Goal: Task Accomplishment & Management: Use online tool/utility

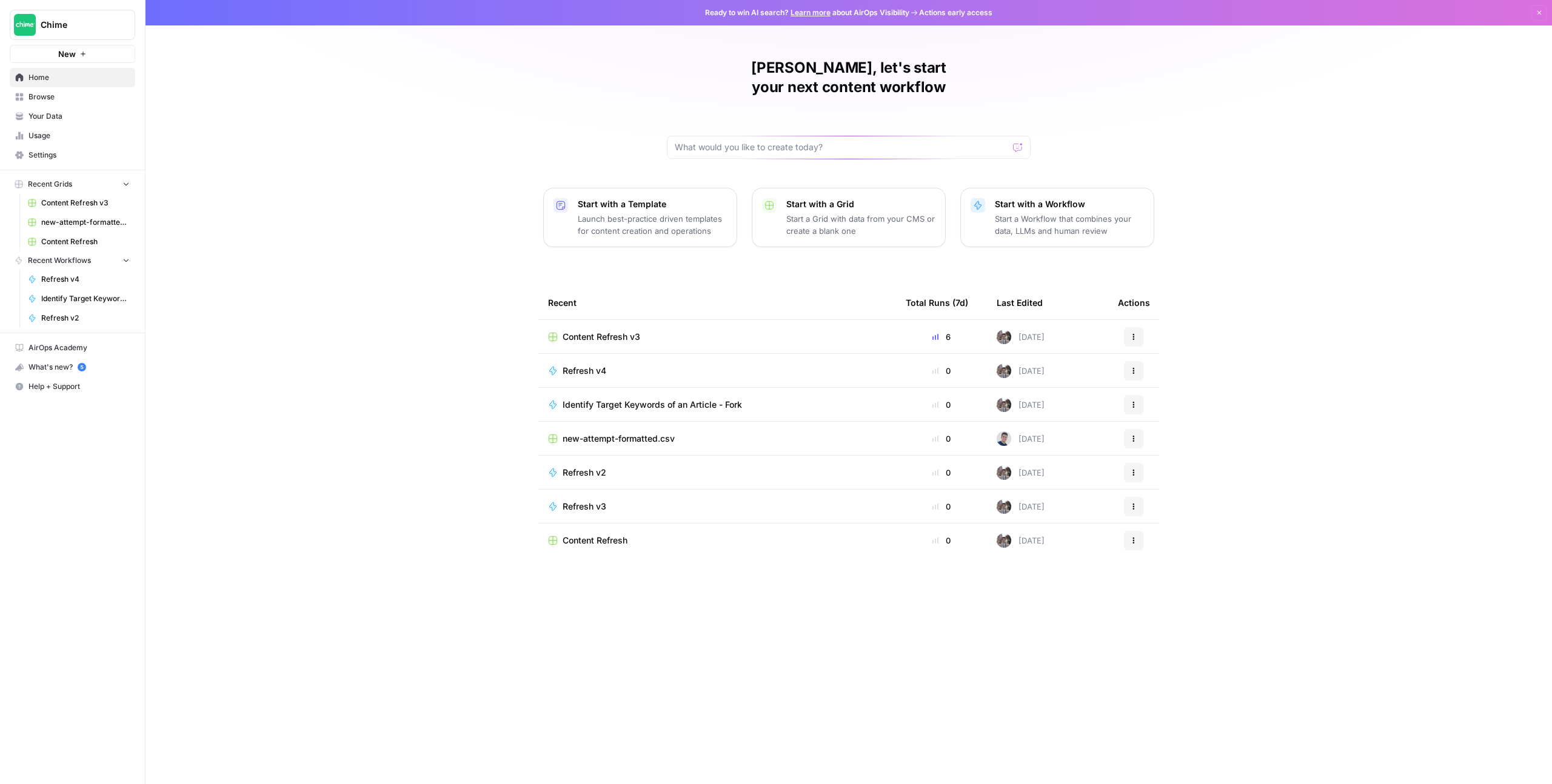
click at [654, 331] on div "Content Refresh v3" at bounding box center [717, 337] width 338 height 12
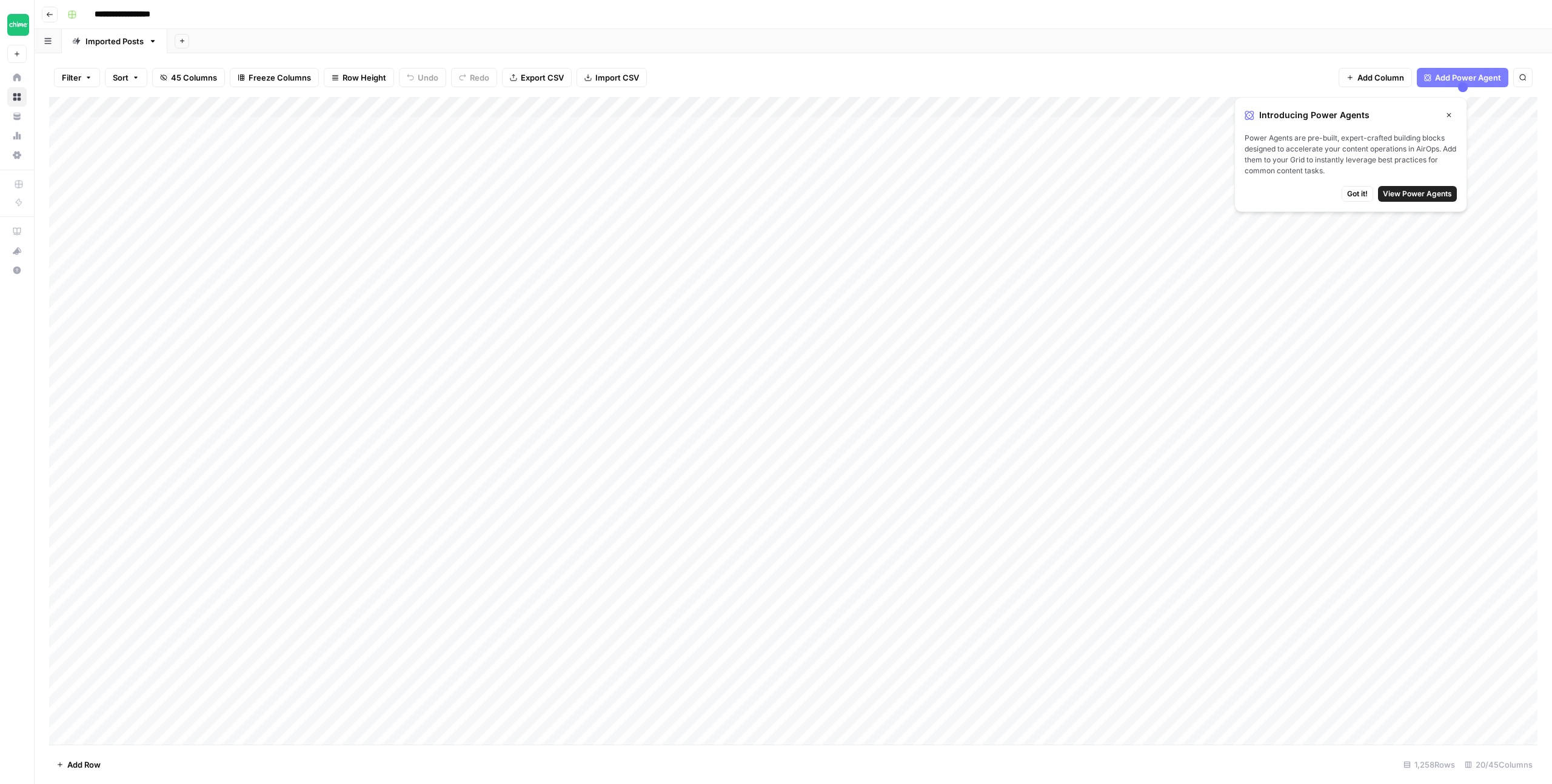
click at [129, 167] on div "Add Column" at bounding box center [794, 420] width 1489 height 648
click at [246, 163] on div "Add Column" at bounding box center [794, 420] width 1489 height 648
click at [243, 165] on div "Add Column" at bounding box center [794, 420] width 1489 height 648
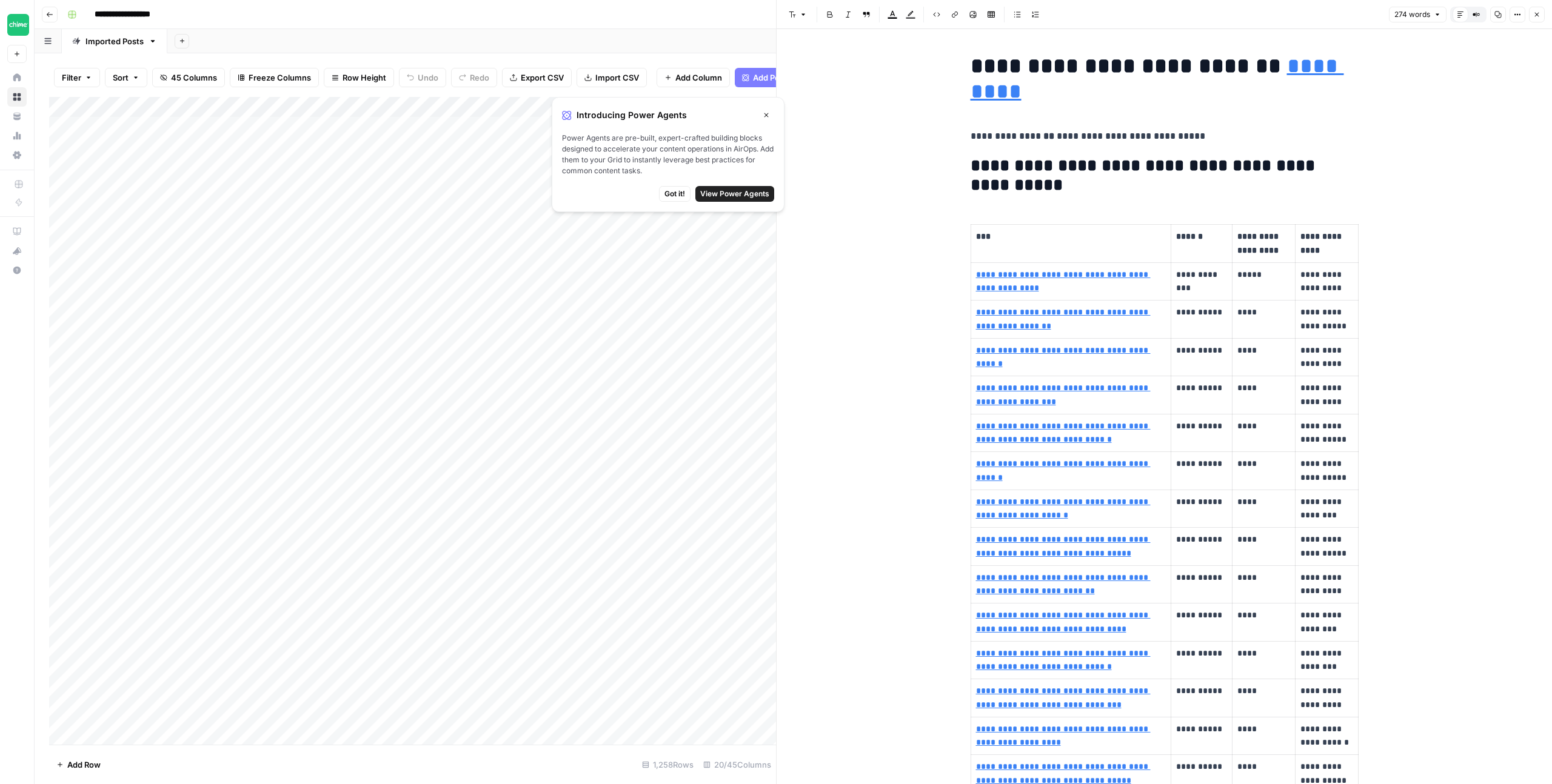
scroll to position [5, 0]
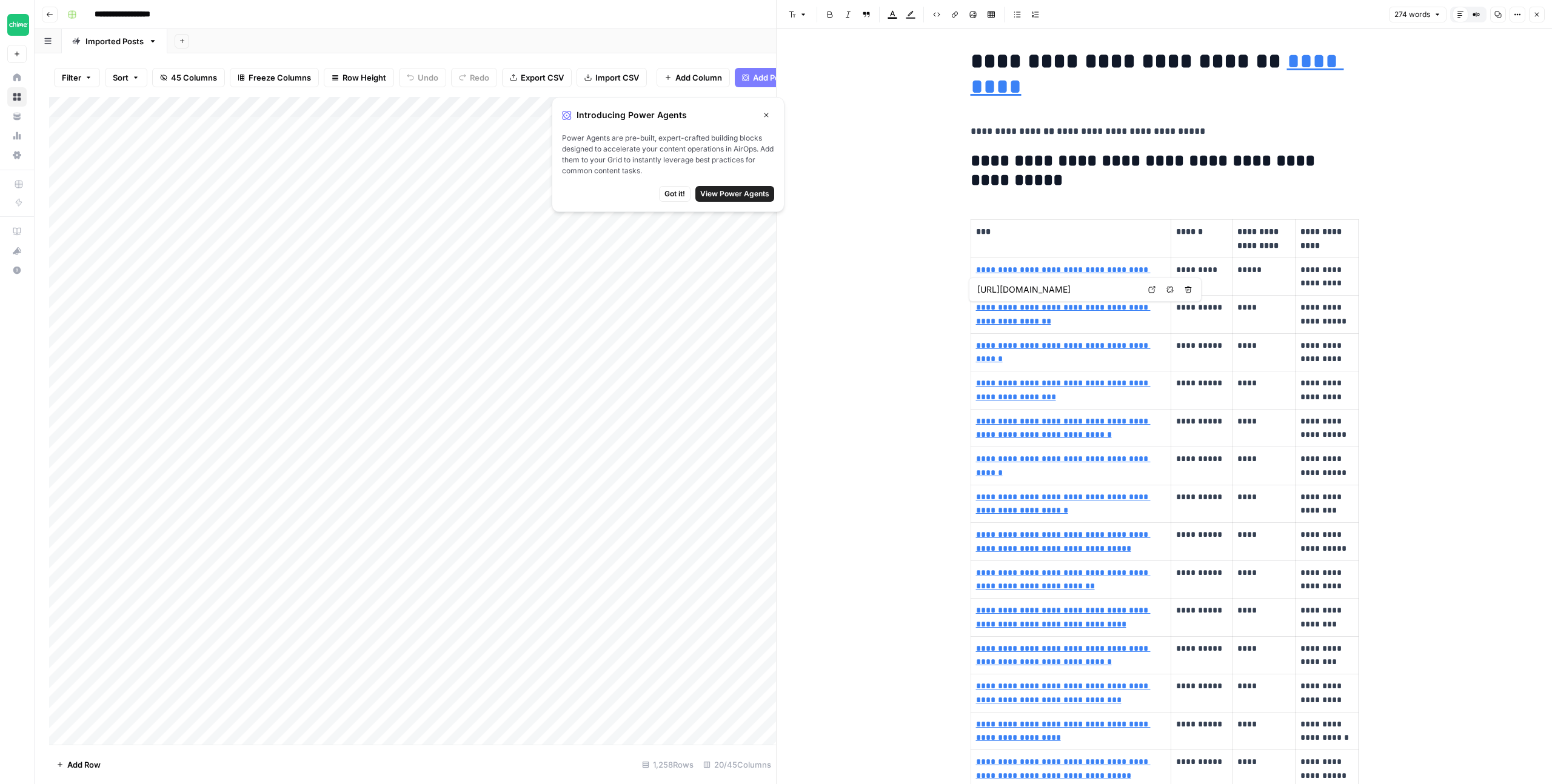
type input "https://www.chime.com/blog/what-is-earned-wage-access/"
click at [1056, 273] on link "**********" at bounding box center [1064, 277] width 174 height 23
click at [1062, 271] on link "**********" at bounding box center [1064, 277] width 174 height 23
click at [1155, 249] on icon at bounding box center [1152, 252] width 6 height 6
type input "https://www.chime.com/blog/what-is-a-credit-builder-loan/"
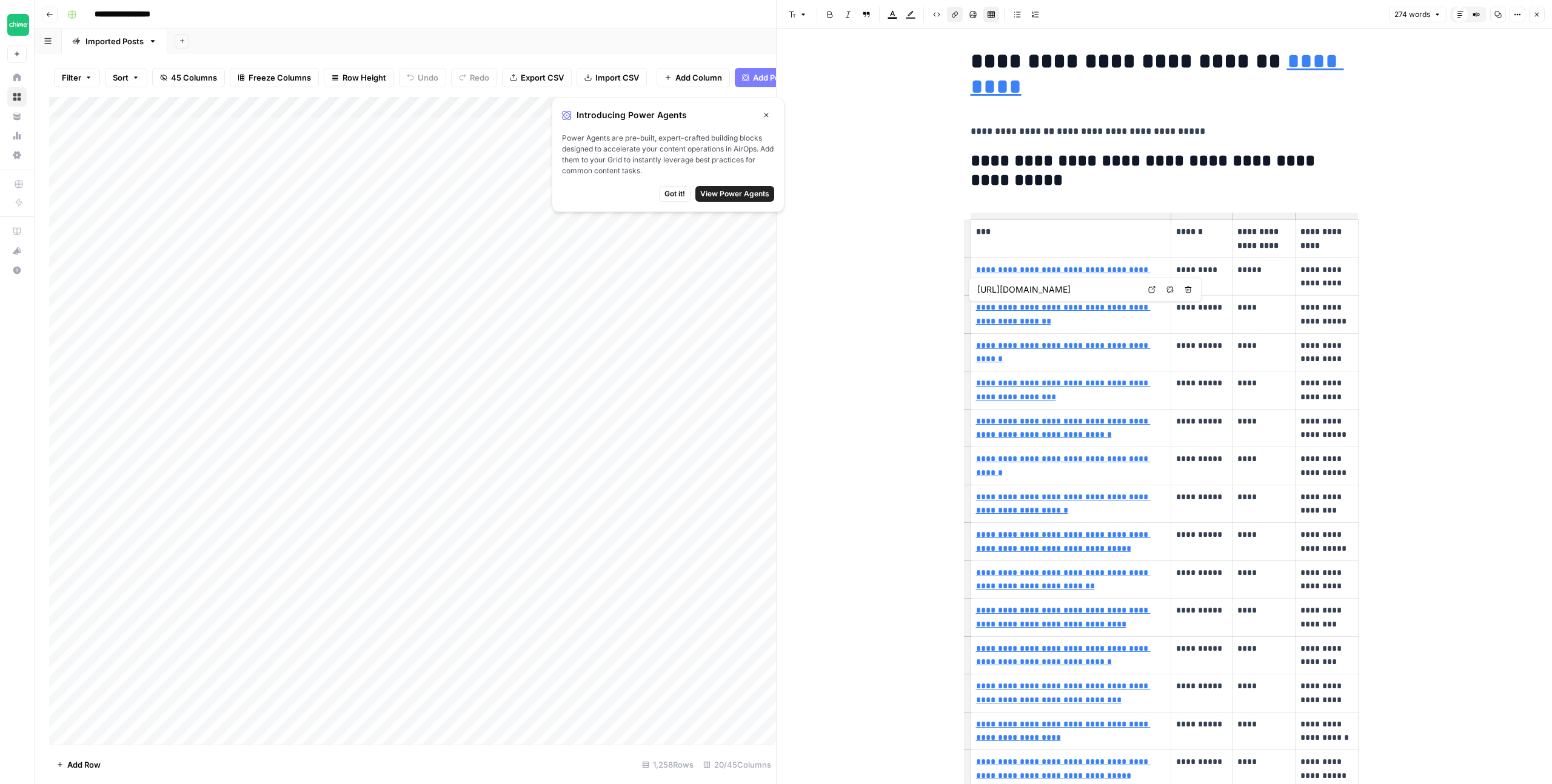
click at [1083, 309] on link "**********" at bounding box center [1064, 314] width 174 height 23
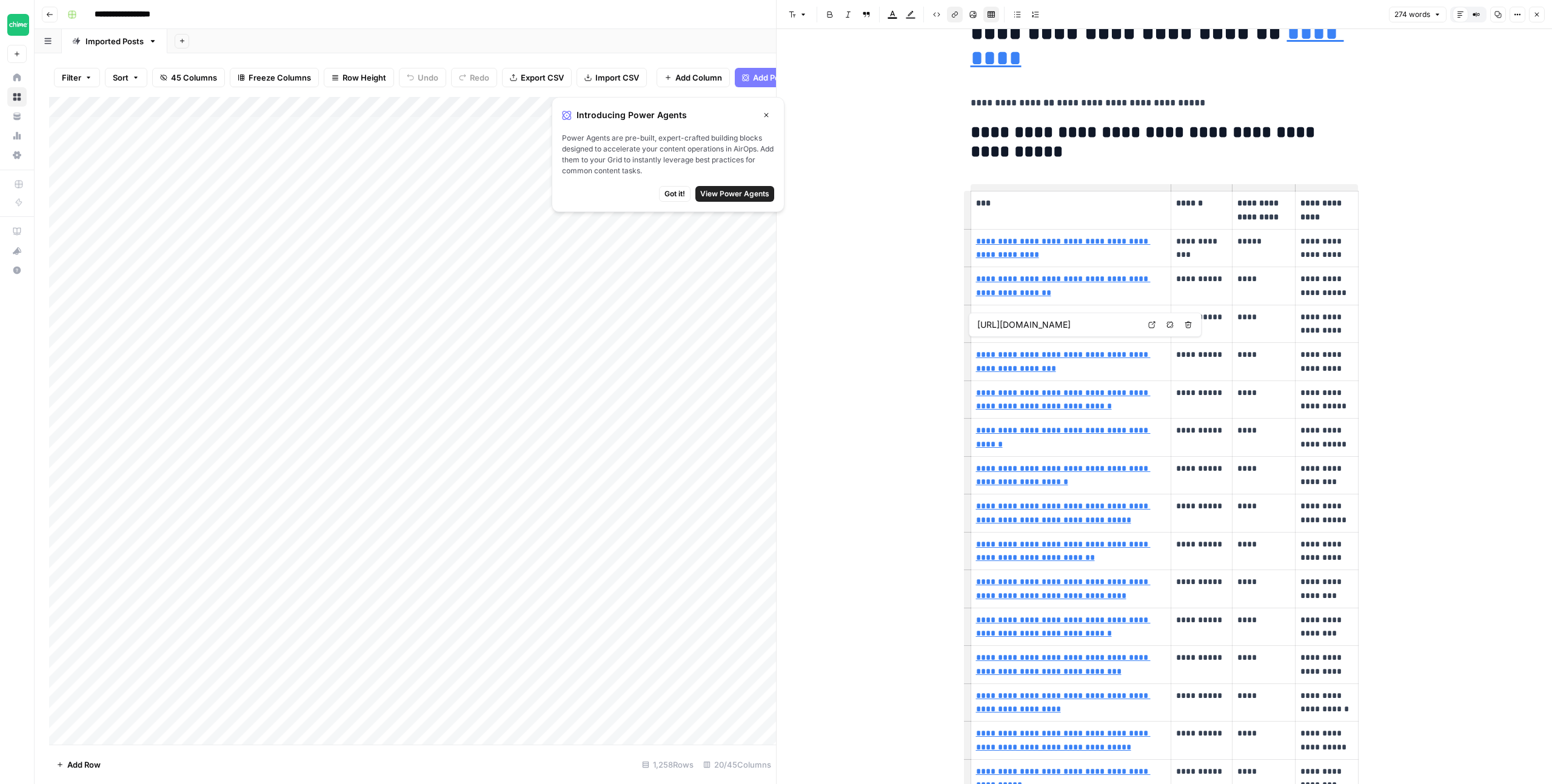
scroll to position [34, 0]
click at [1086, 353] on link "**********" at bounding box center [1064, 361] width 174 height 23
click at [1150, 336] on icon at bounding box center [1152, 336] width 7 height 7
type input "https://www.chime.com/blog/authors/chime-team/"
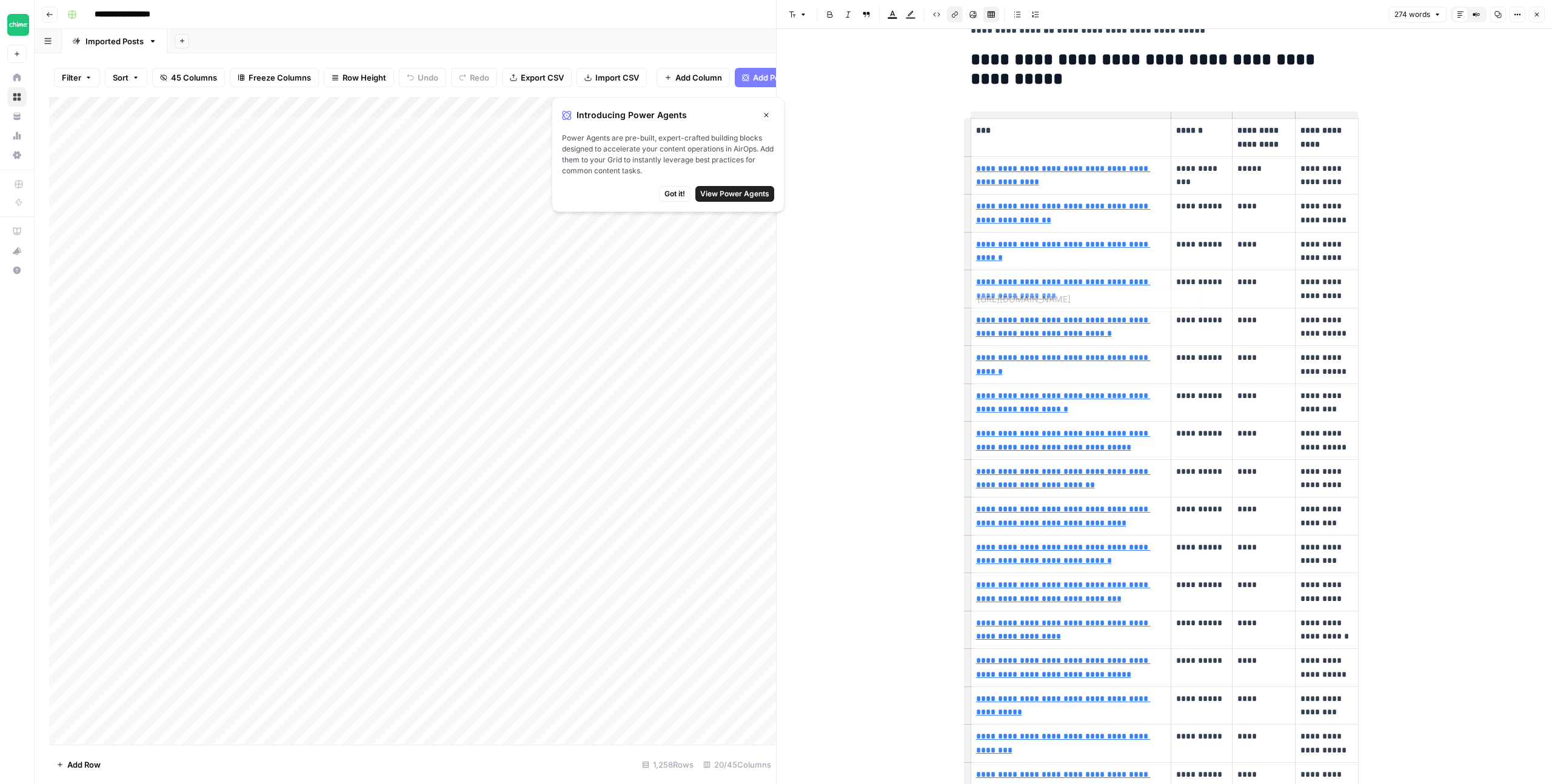
type input "https://www.chime.com/blog/how-to-get-a-credit-card-for-the-first-time/"
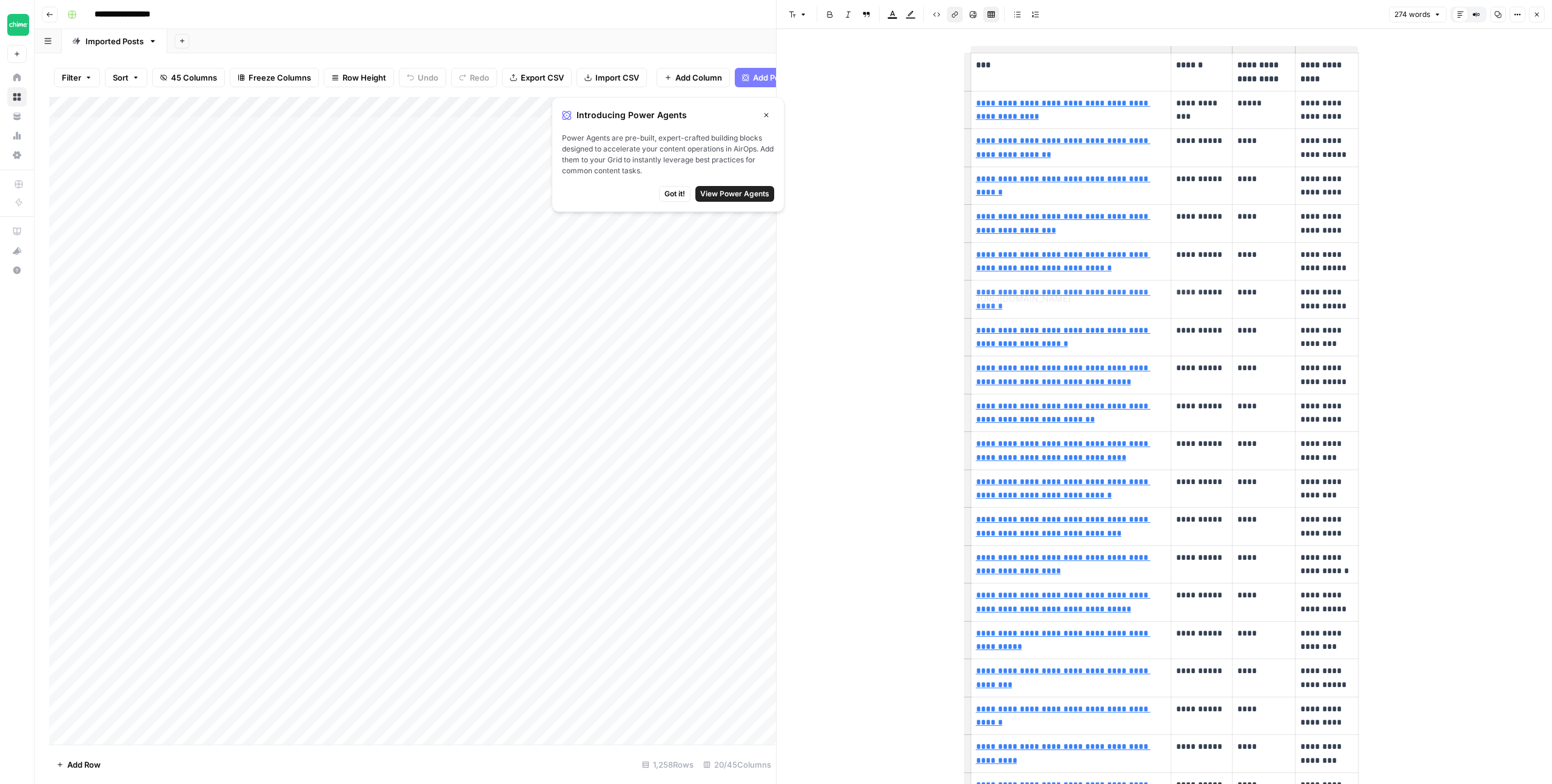
type input "https://www.chime.com/blog/pros-and-cons-of-internet-banking/"
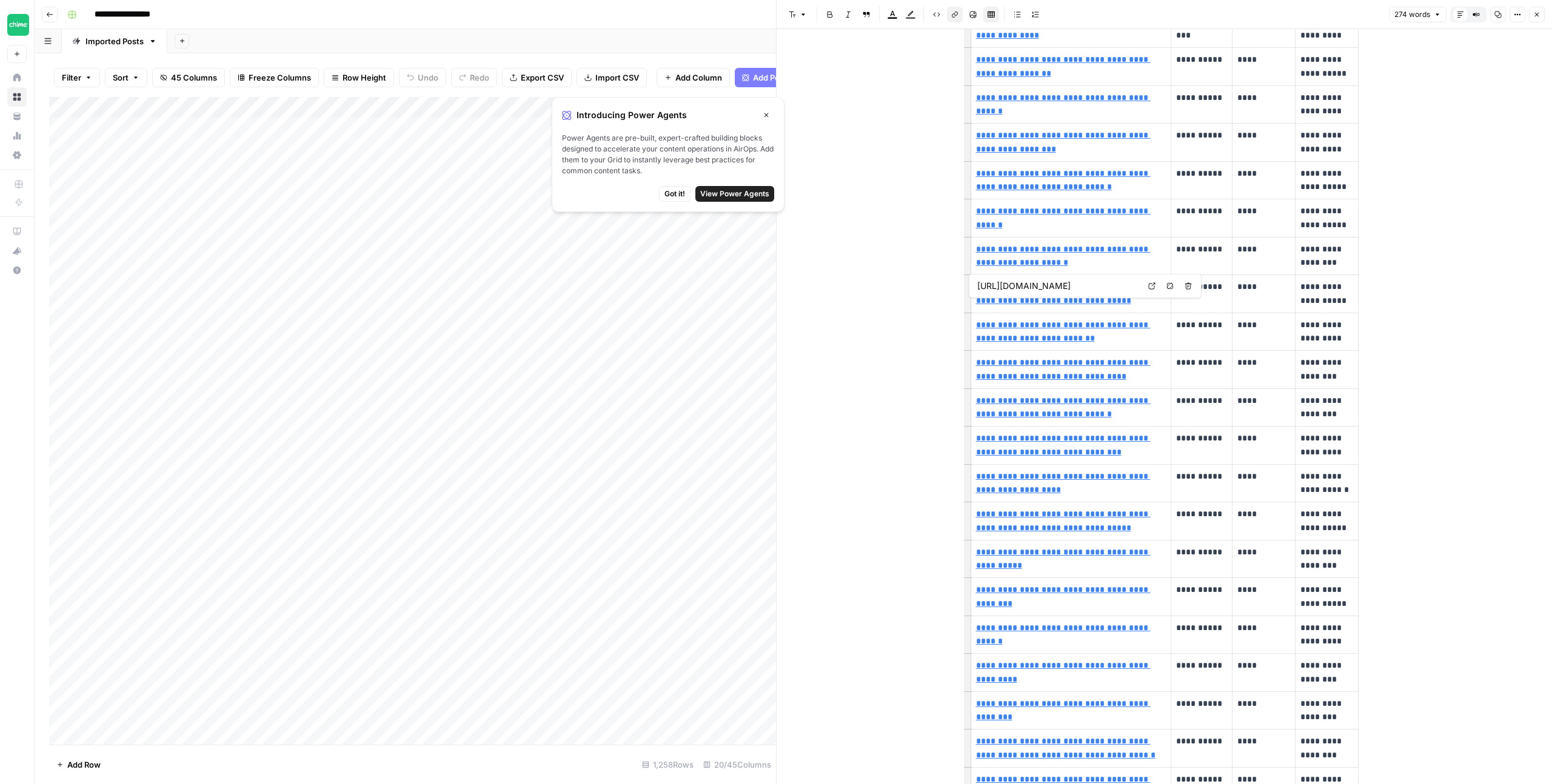
type input "https://www.chime.com/blog/how-can-i-borrow-money-from-my-paycheck/"
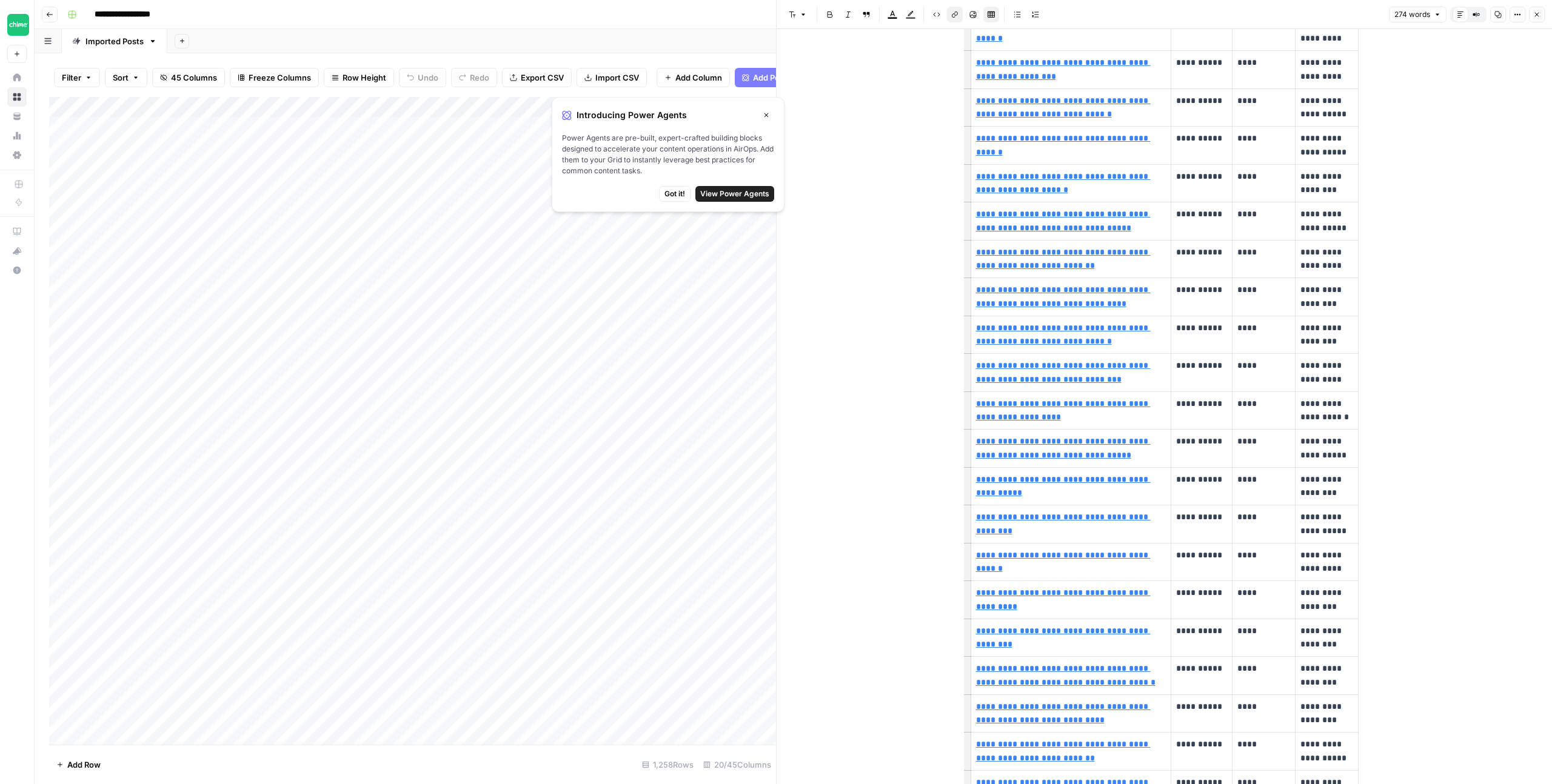
scroll to position [342, 0]
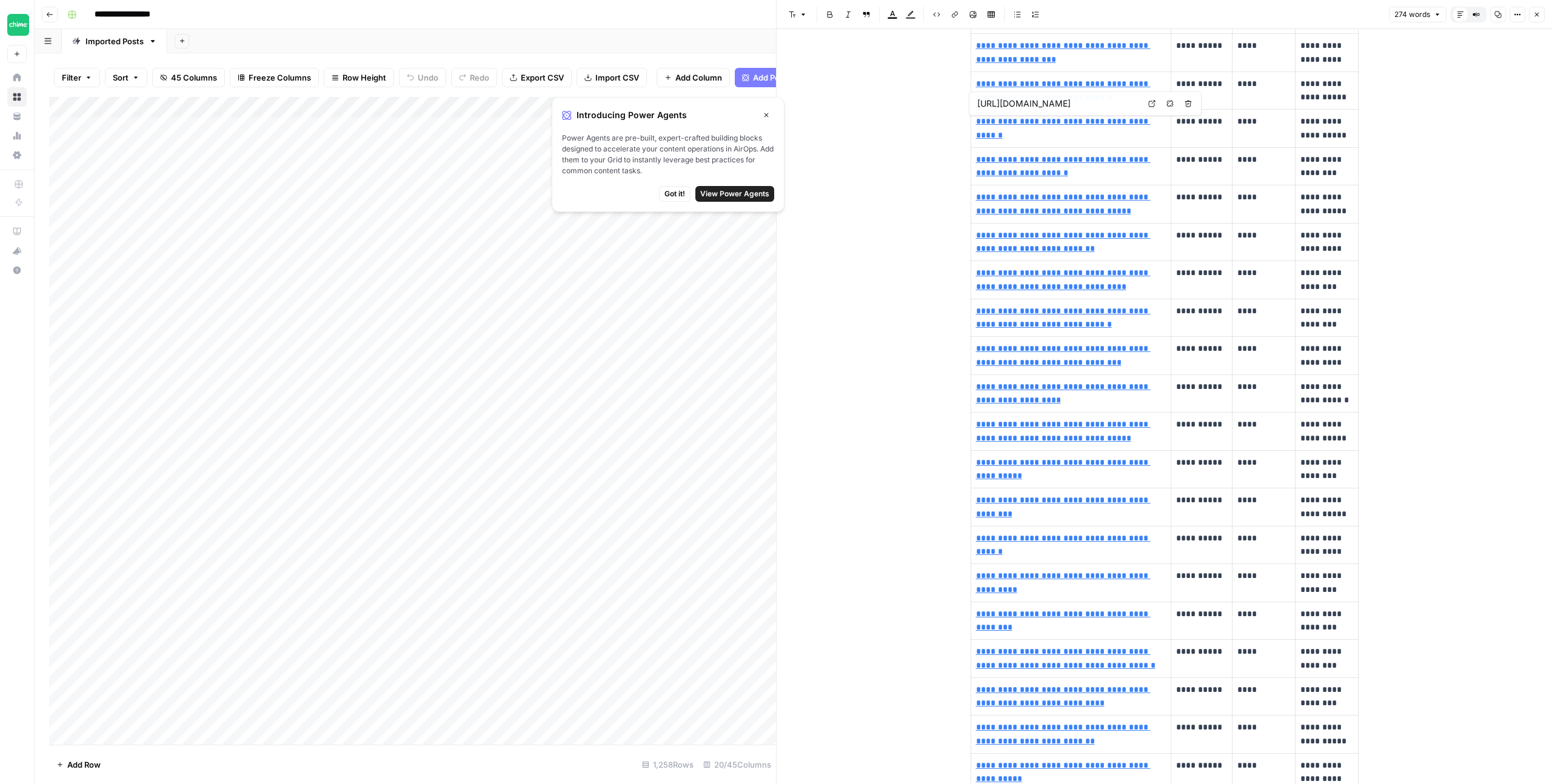
type input "https://www.chime.com/blog/how-to-get-a-credit-card-for-the-first-time/"
click at [1029, 86] on link "**********" at bounding box center [1064, 91] width 174 height 23
click at [1150, 72] on link "Open in a new tab" at bounding box center [1152, 66] width 15 height 15
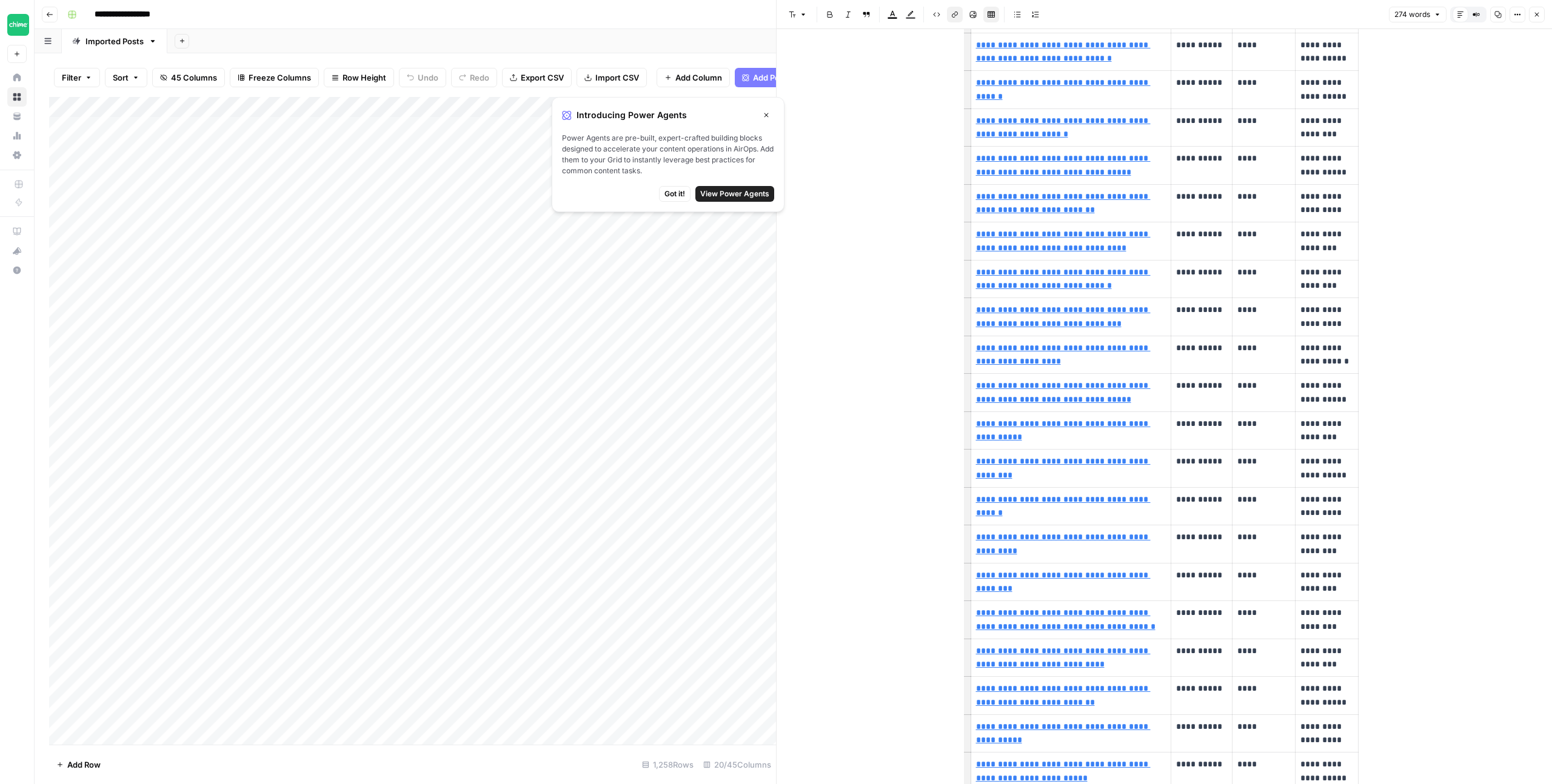
scroll to position [383, 0]
click at [1096, 124] on link "**********" at bounding box center [1064, 127] width 174 height 23
click at [1157, 103] on link "Open in a new tab" at bounding box center [1152, 102] width 15 height 15
click at [1109, 159] on link "**********" at bounding box center [1064, 164] width 174 height 23
click at [1148, 139] on icon at bounding box center [1152, 139] width 7 height 7
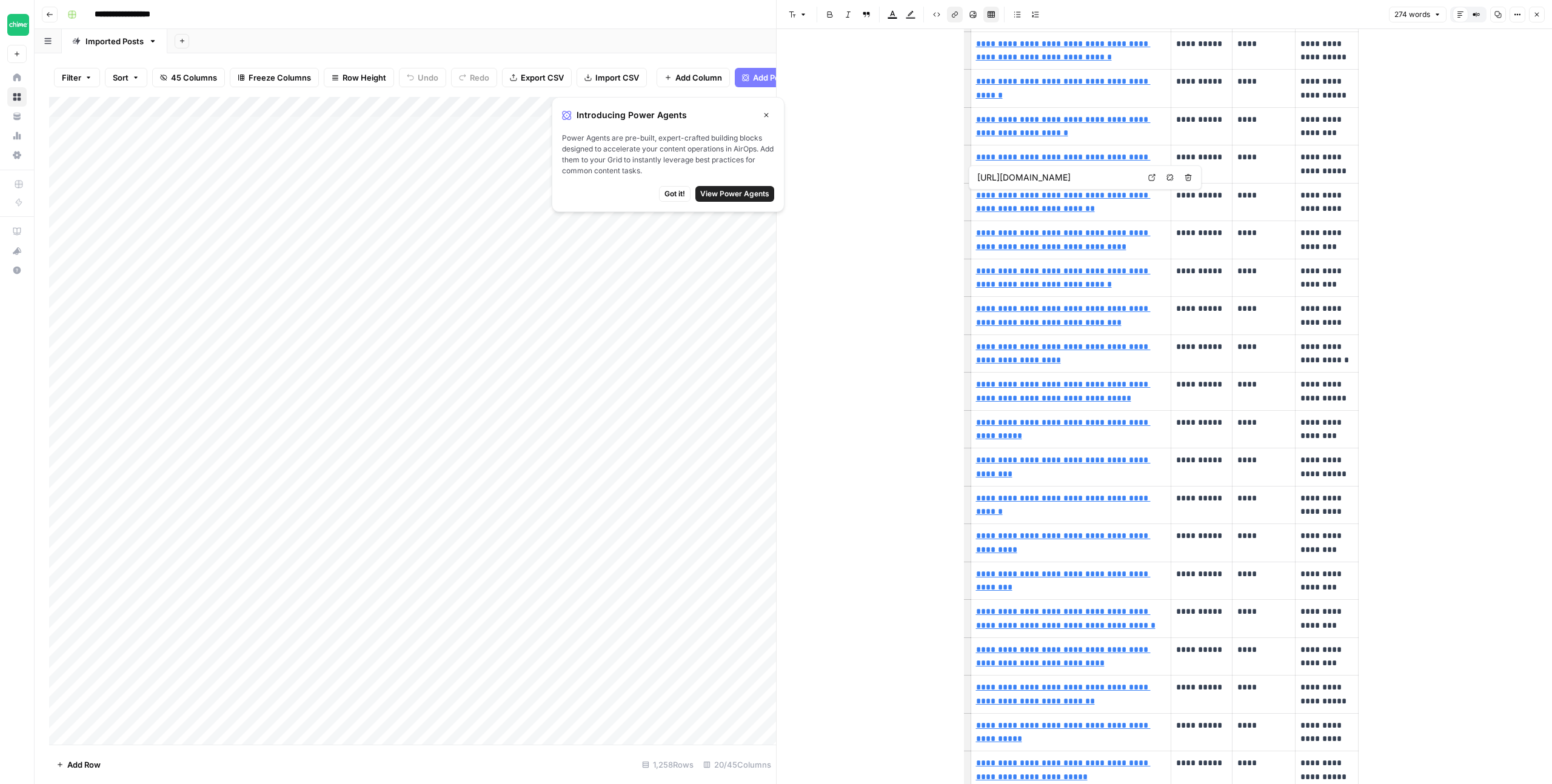
click at [1085, 196] on link "**********" at bounding box center [1064, 202] width 174 height 23
click at [1147, 179] on link "Open in a new tab" at bounding box center [1152, 177] width 15 height 15
click at [1106, 194] on link "**********" at bounding box center [1064, 202] width 174 height 23
type input "https://www.chime.com/blog/how-to-transfer-money-from-one-bank-to-another/"
click at [1082, 233] on link "**********" at bounding box center [1064, 240] width 174 height 23
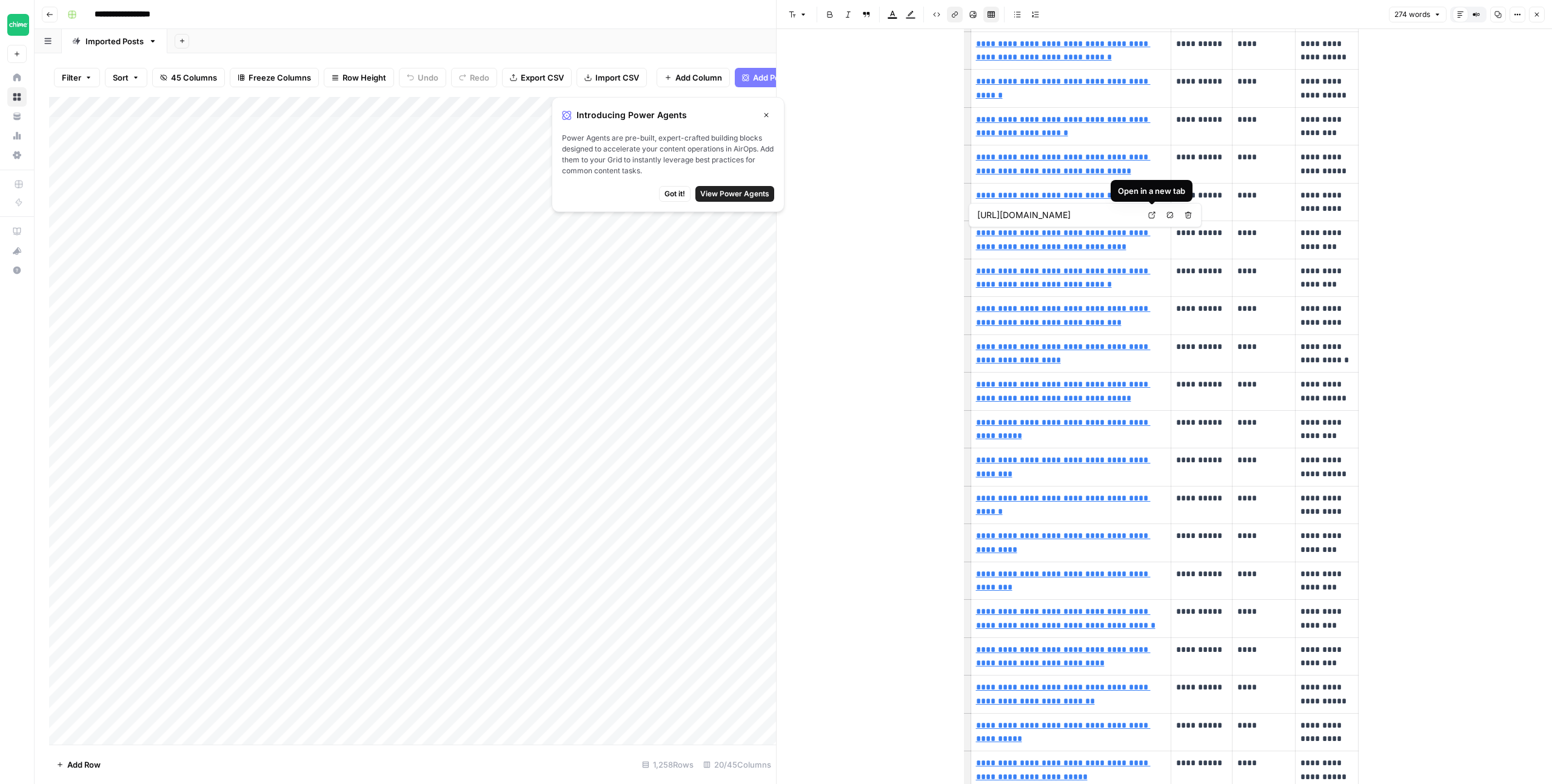
click at [1150, 214] on icon at bounding box center [1152, 215] width 7 height 7
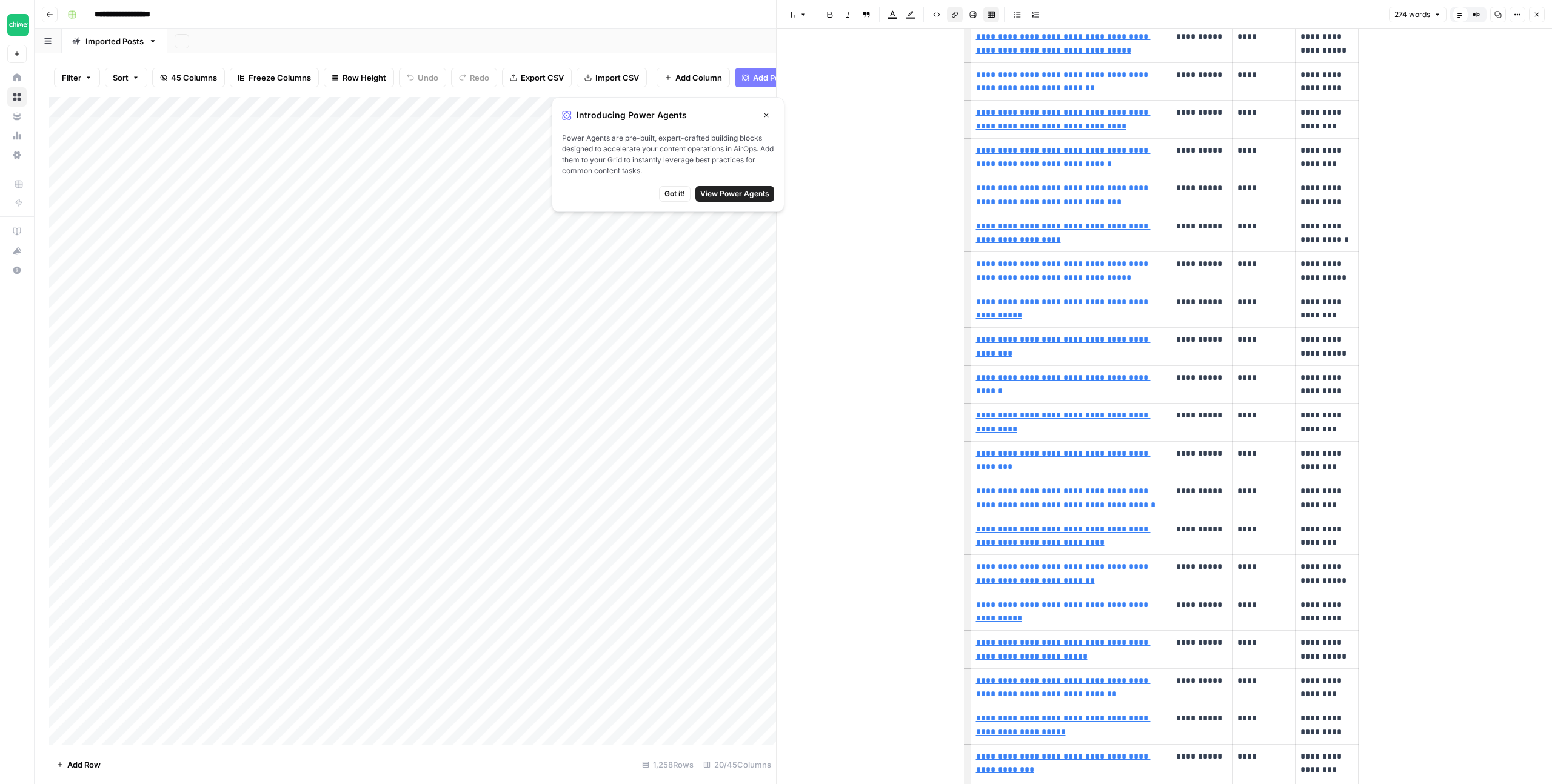
scroll to position [508, 0]
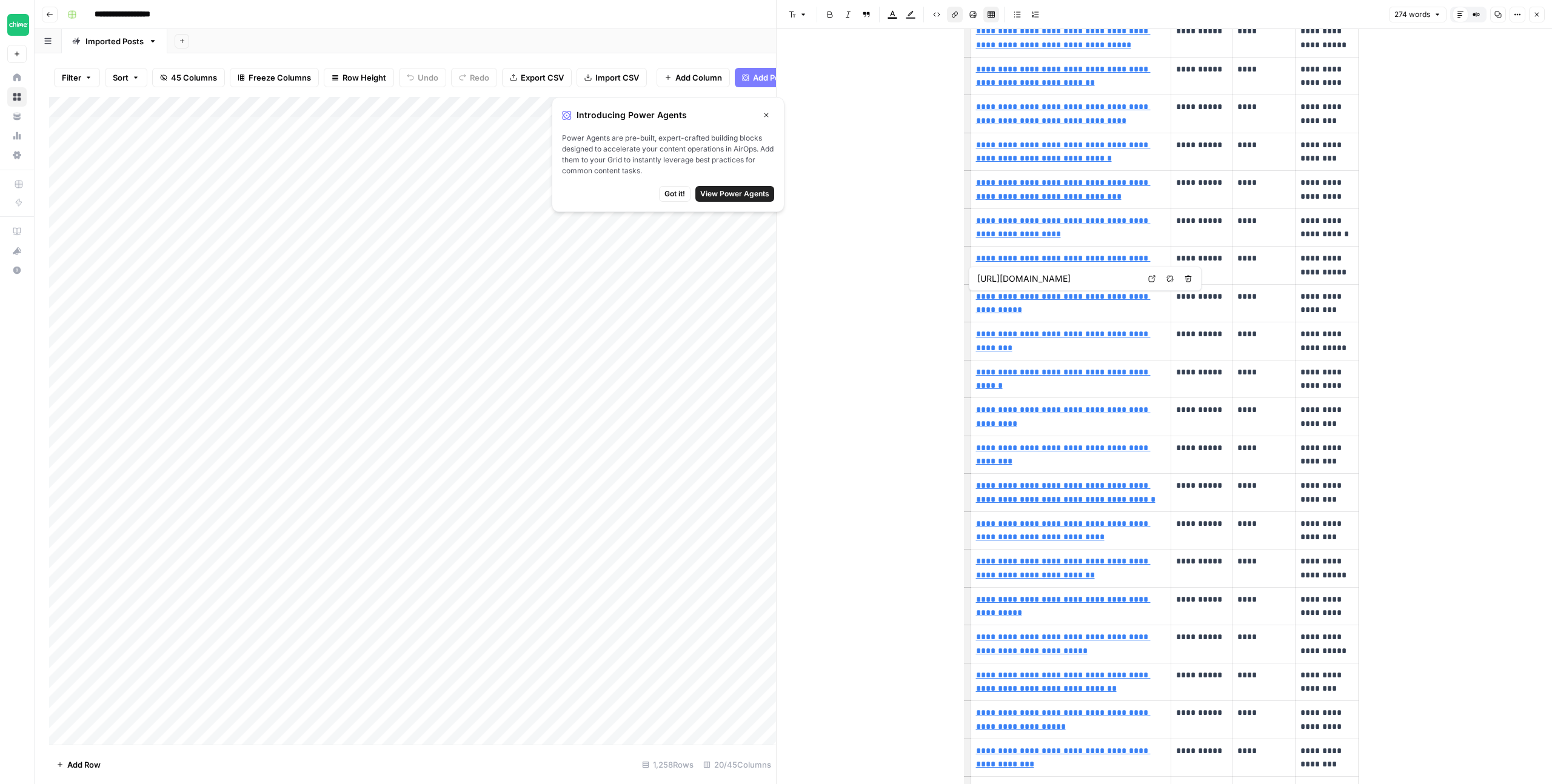
click at [1048, 296] on link "**********" at bounding box center [1064, 303] width 174 height 23
click at [1148, 278] on icon at bounding box center [1152, 278] width 7 height 7
click at [1542, 11] on button "Close" at bounding box center [1537, 14] width 15 height 15
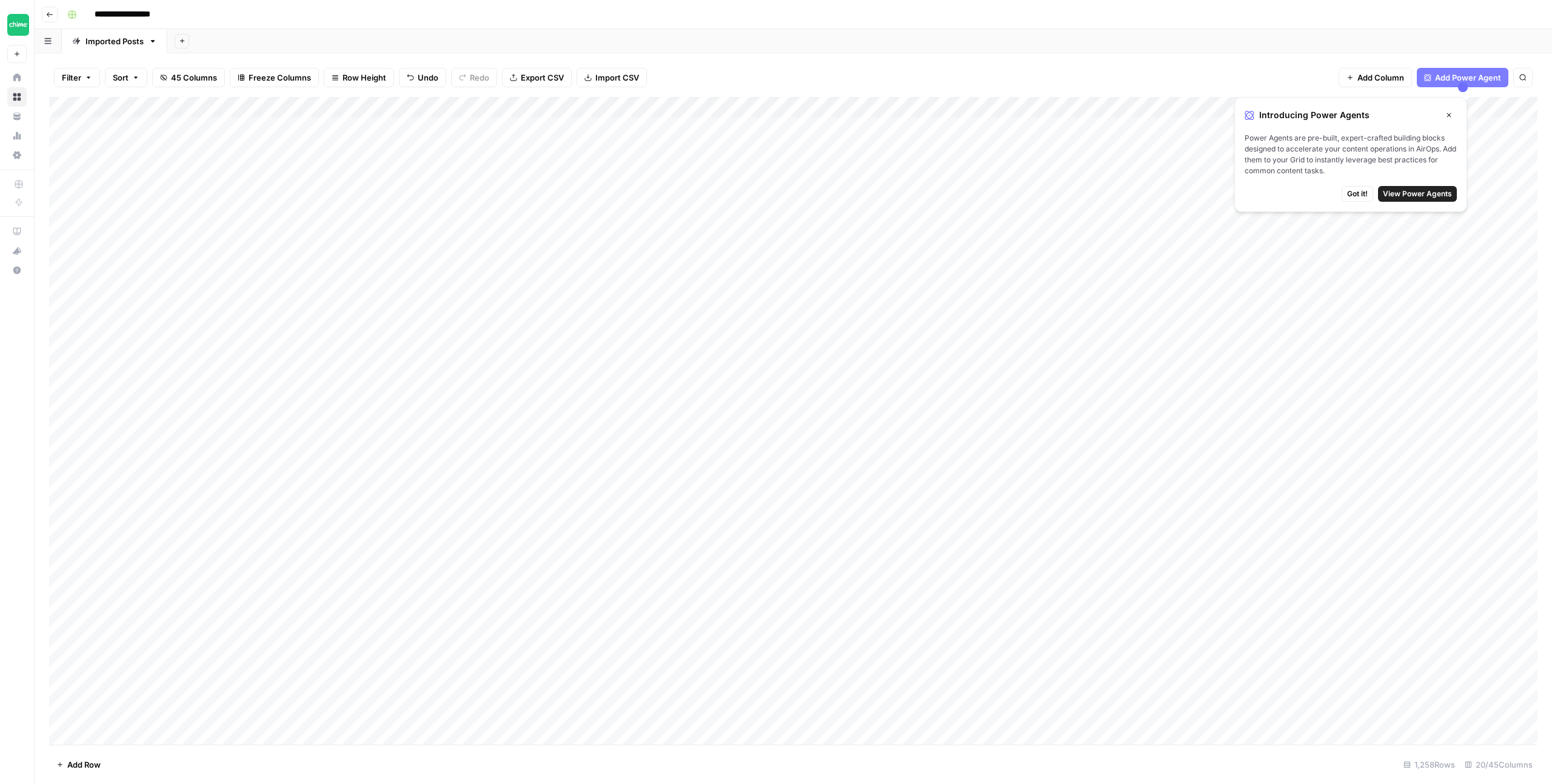
click at [501, 105] on div "Add Column" at bounding box center [794, 420] width 1489 height 648
click at [467, 141] on input "Slug" at bounding box center [476, 136] width 123 height 12
click at [504, 105] on div "Add Column" at bounding box center [794, 420] width 1489 height 648
click at [470, 231] on span "Filter" at bounding box center [480, 236] width 106 height 12
type input "Slug"
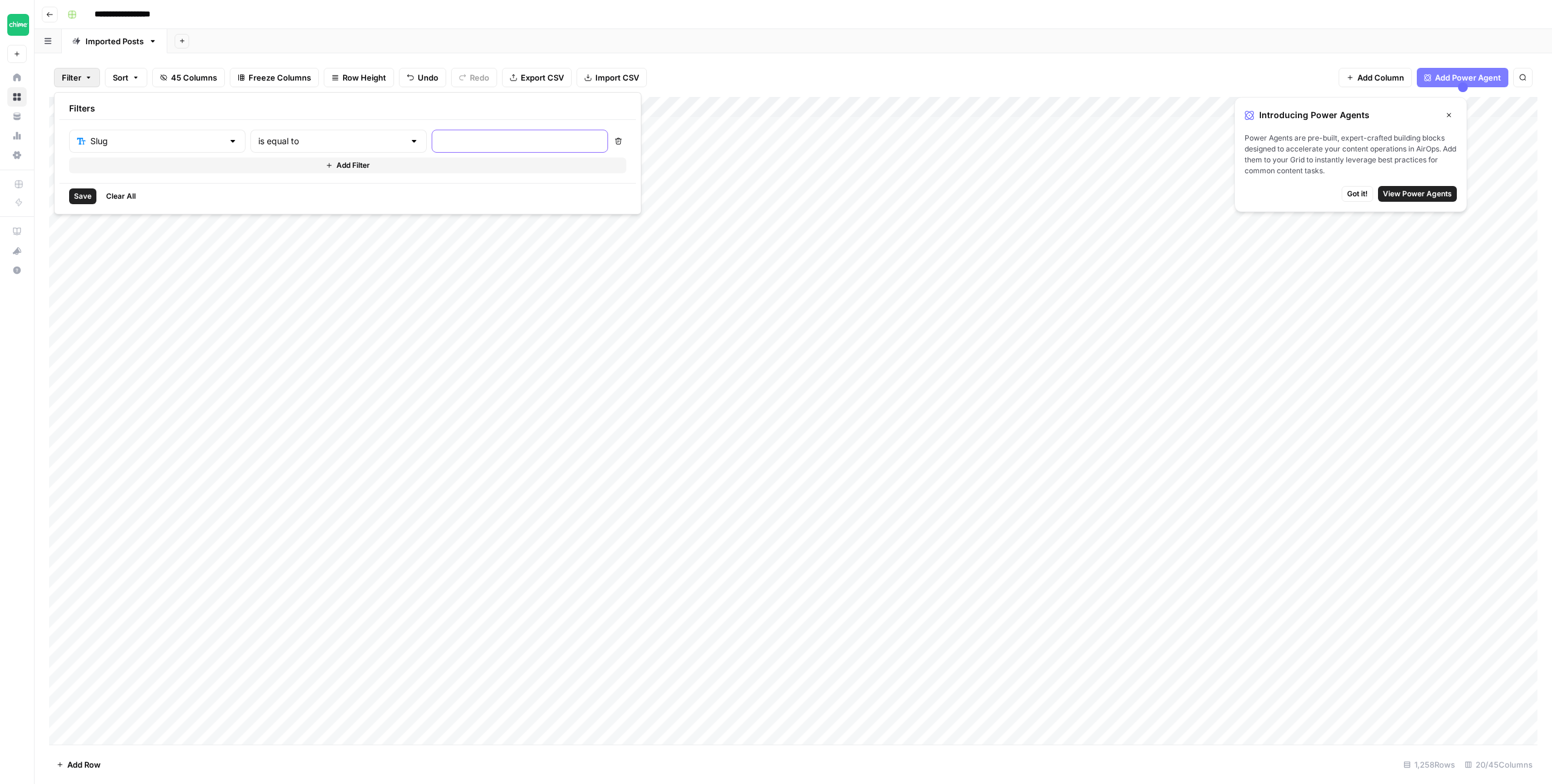
click at [440, 136] on input "text" at bounding box center [520, 141] width 160 height 12
type input "how-to-budget"
click at [75, 195] on span "Save" at bounding box center [82, 196] width 18 height 11
click at [1368, 196] on span "Got it!" at bounding box center [1357, 194] width 20 height 11
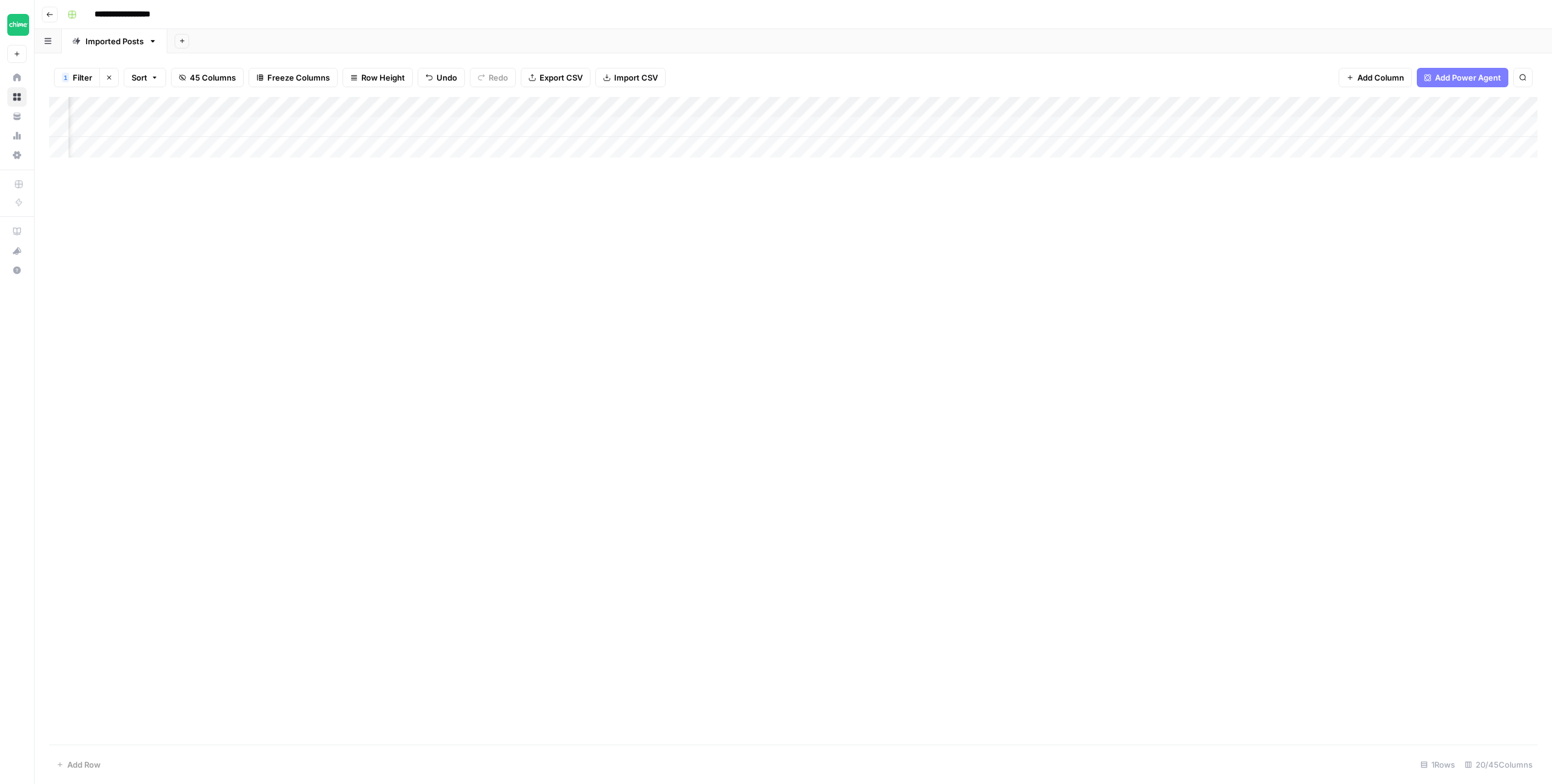
scroll to position [0, 212]
click at [934, 125] on div "Add Column" at bounding box center [794, 127] width 1489 height 60
click at [837, 125] on div "Add Column" at bounding box center [794, 127] width 1489 height 60
click at [832, 125] on div "Add Column" at bounding box center [794, 127] width 1489 height 60
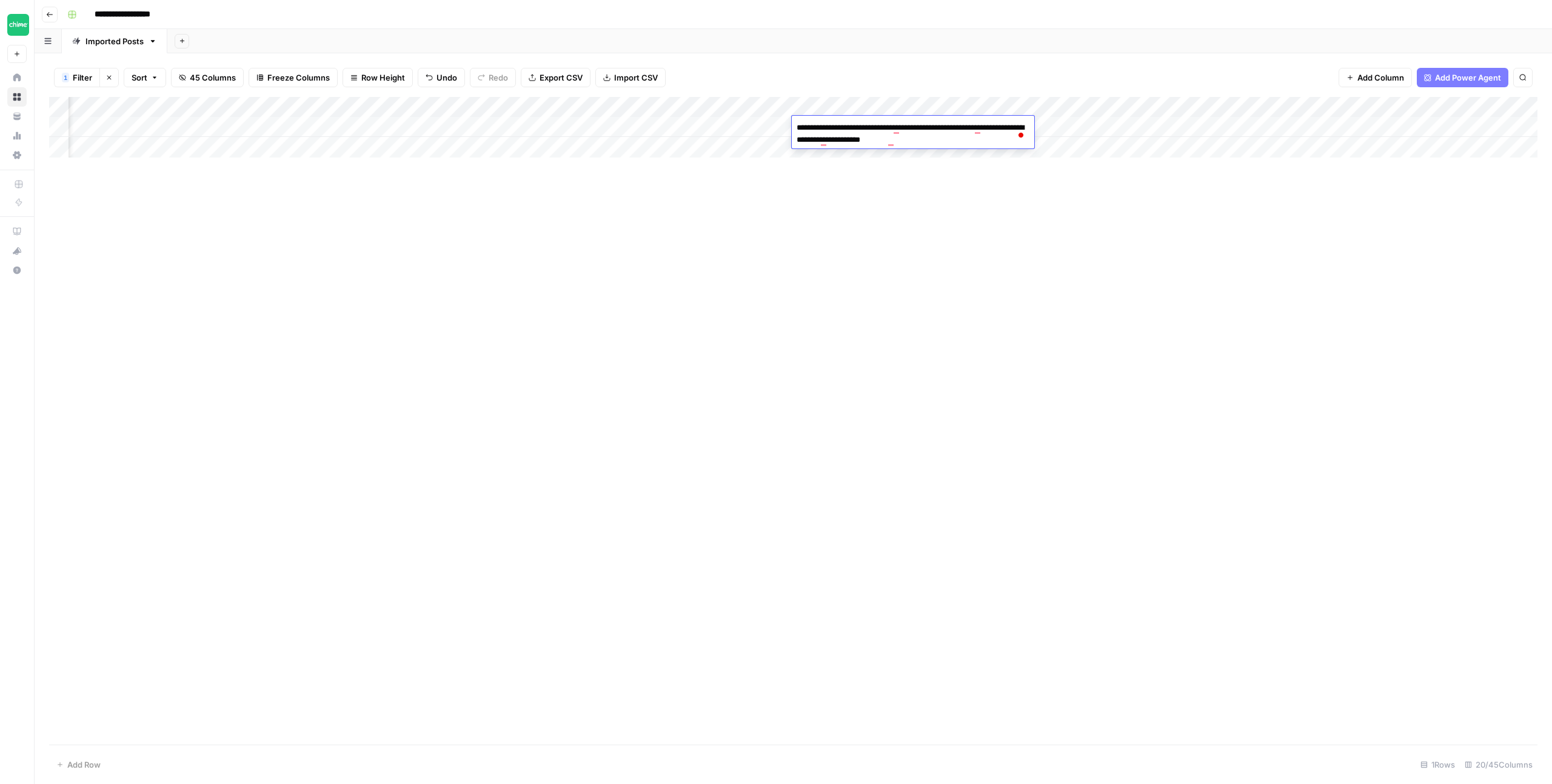
click at [920, 177] on div "Add Column" at bounding box center [794, 420] width 1489 height 648
click at [995, 126] on div "Add Column" at bounding box center [794, 127] width 1489 height 60
click at [499, 108] on div "Add Column" at bounding box center [794, 127] width 1489 height 60
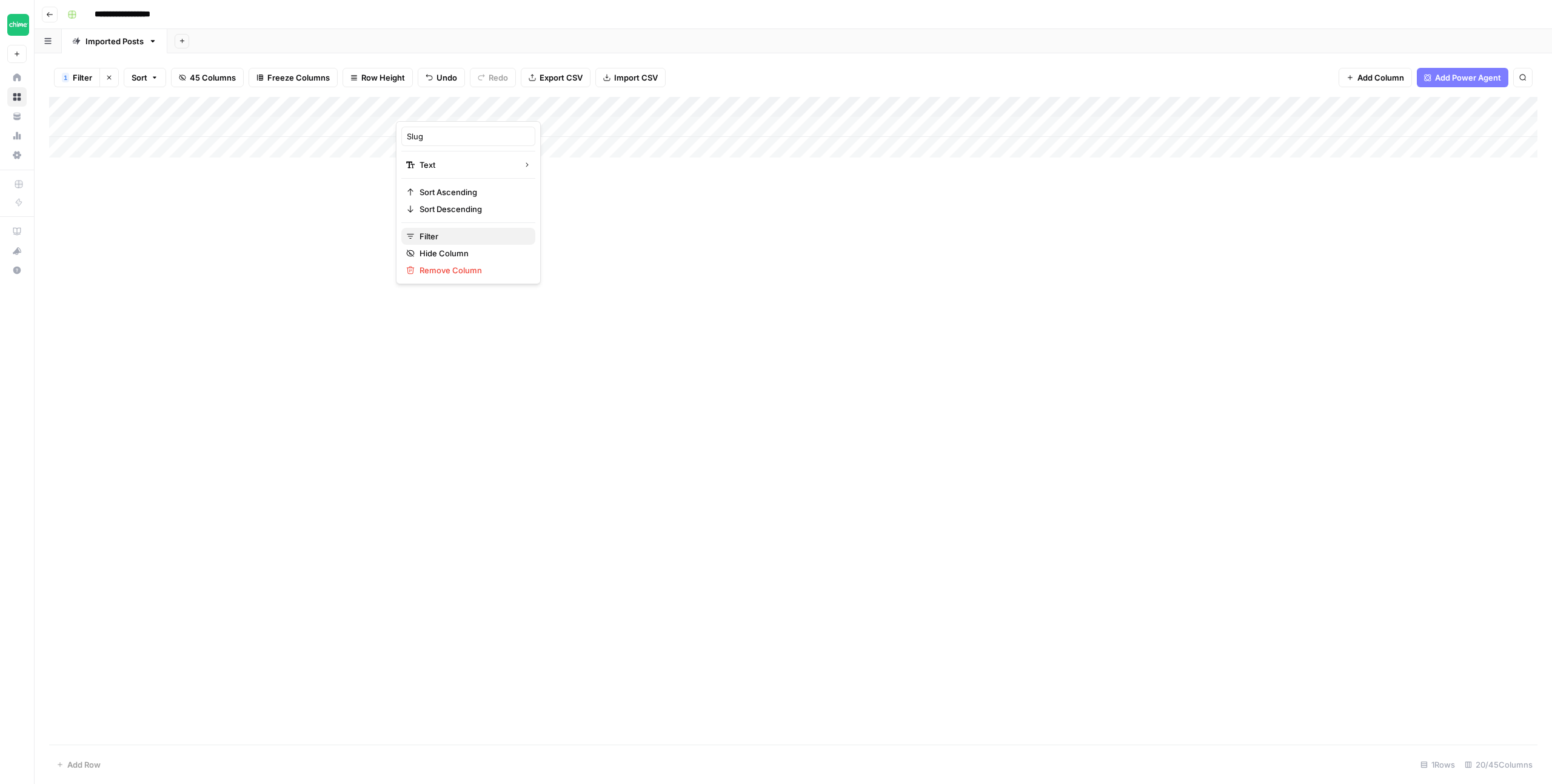
click at [464, 235] on span "Filter" at bounding box center [472, 236] width 106 height 12
click at [440, 143] on input "how-to-budget" at bounding box center [520, 141] width 160 height 12
type input "what-is-mobile-banking"
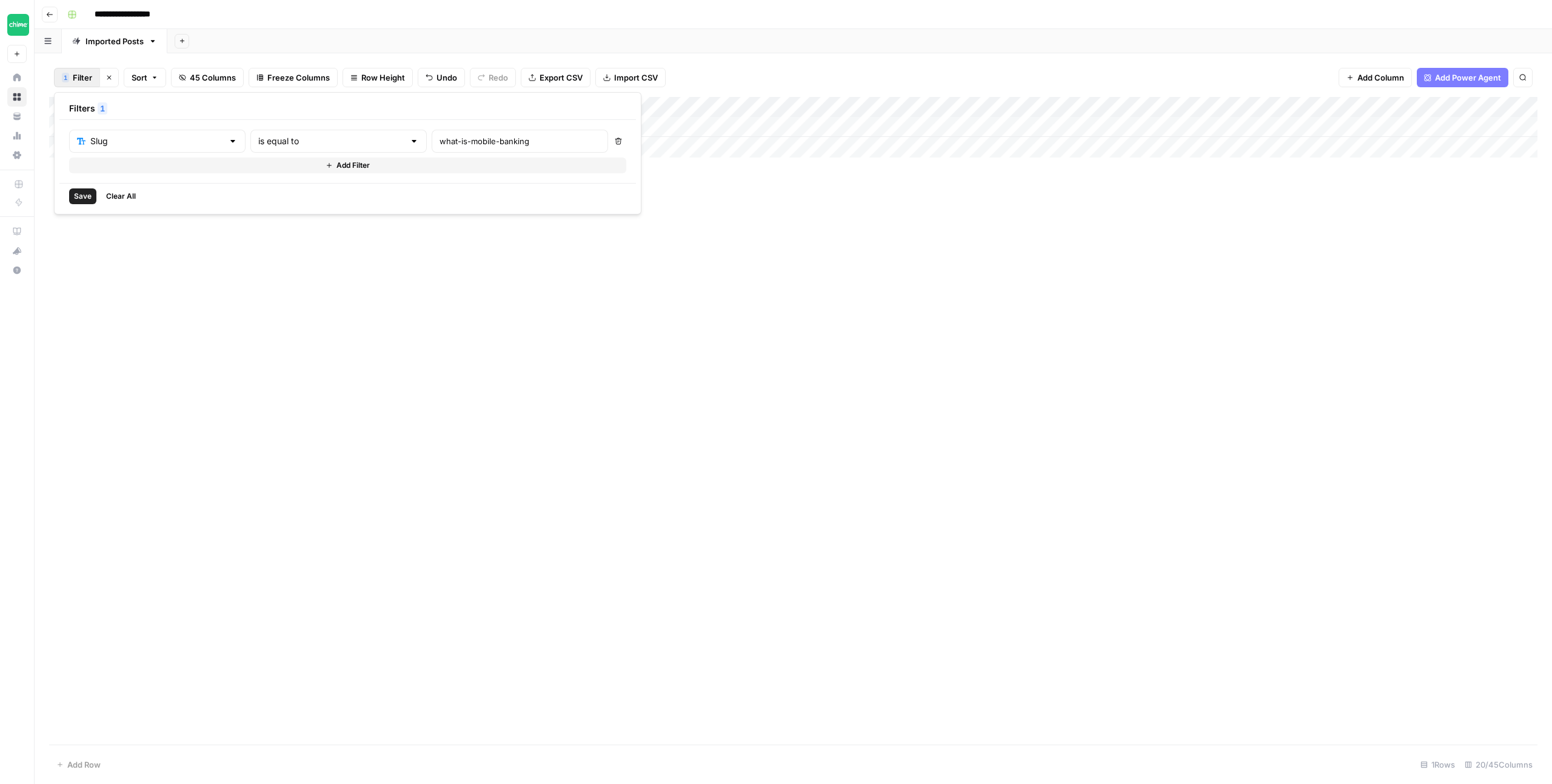
click at [77, 196] on span "Save" at bounding box center [82, 196] width 18 height 11
click at [747, 124] on div "Add Column" at bounding box center [794, 127] width 1489 height 60
click at [625, 127] on div "Add Column" at bounding box center [794, 127] width 1489 height 60
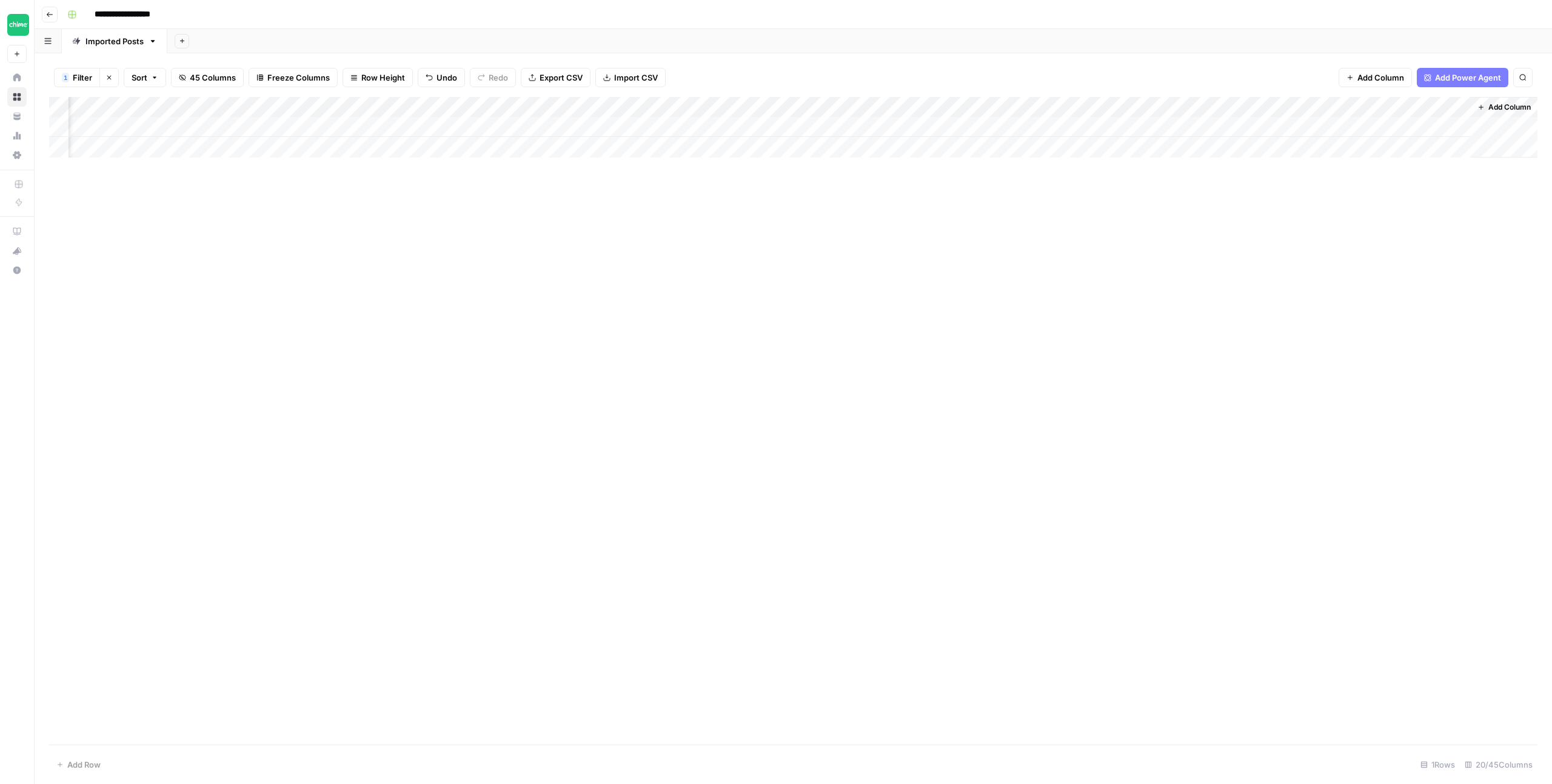
click at [622, 127] on div "Add Column" at bounding box center [794, 127] width 1489 height 60
click at [604, 128] on textarea "**********" at bounding box center [694, 128] width 194 height 17
type textarea "**********"
click at [689, 221] on div "Add Column" at bounding box center [794, 420] width 1489 height 648
click at [746, 125] on div "Add Column" at bounding box center [794, 127] width 1489 height 60
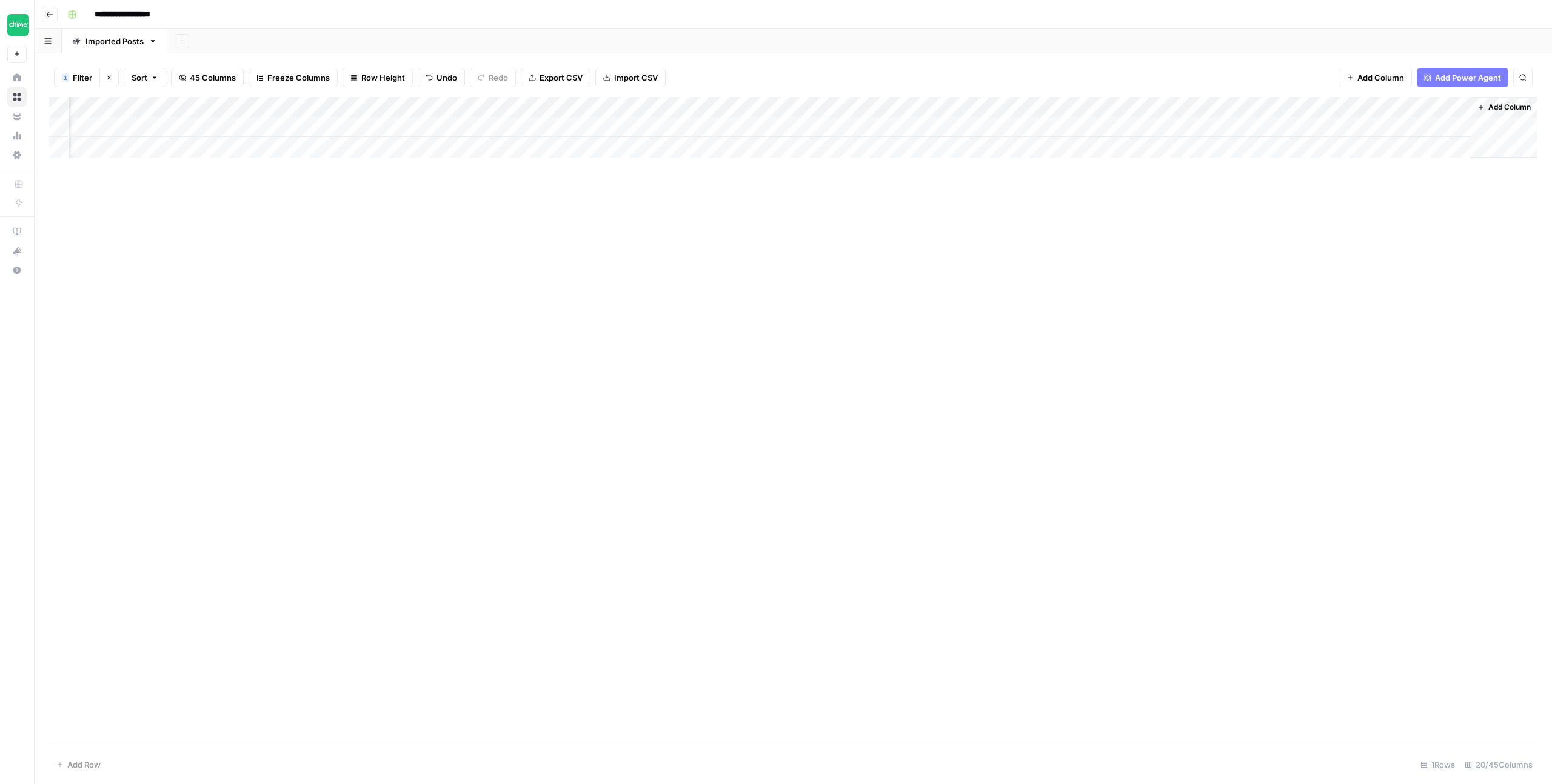
click at [748, 128] on div "Add Column" at bounding box center [794, 127] width 1489 height 60
click at [779, 193] on div "Add Column" at bounding box center [794, 420] width 1489 height 648
click at [867, 124] on div "Add Column" at bounding box center [794, 127] width 1489 height 60
click at [495, 103] on div "Add Column" at bounding box center [794, 127] width 1489 height 60
click at [447, 236] on span "Filter" at bounding box center [472, 236] width 106 height 12
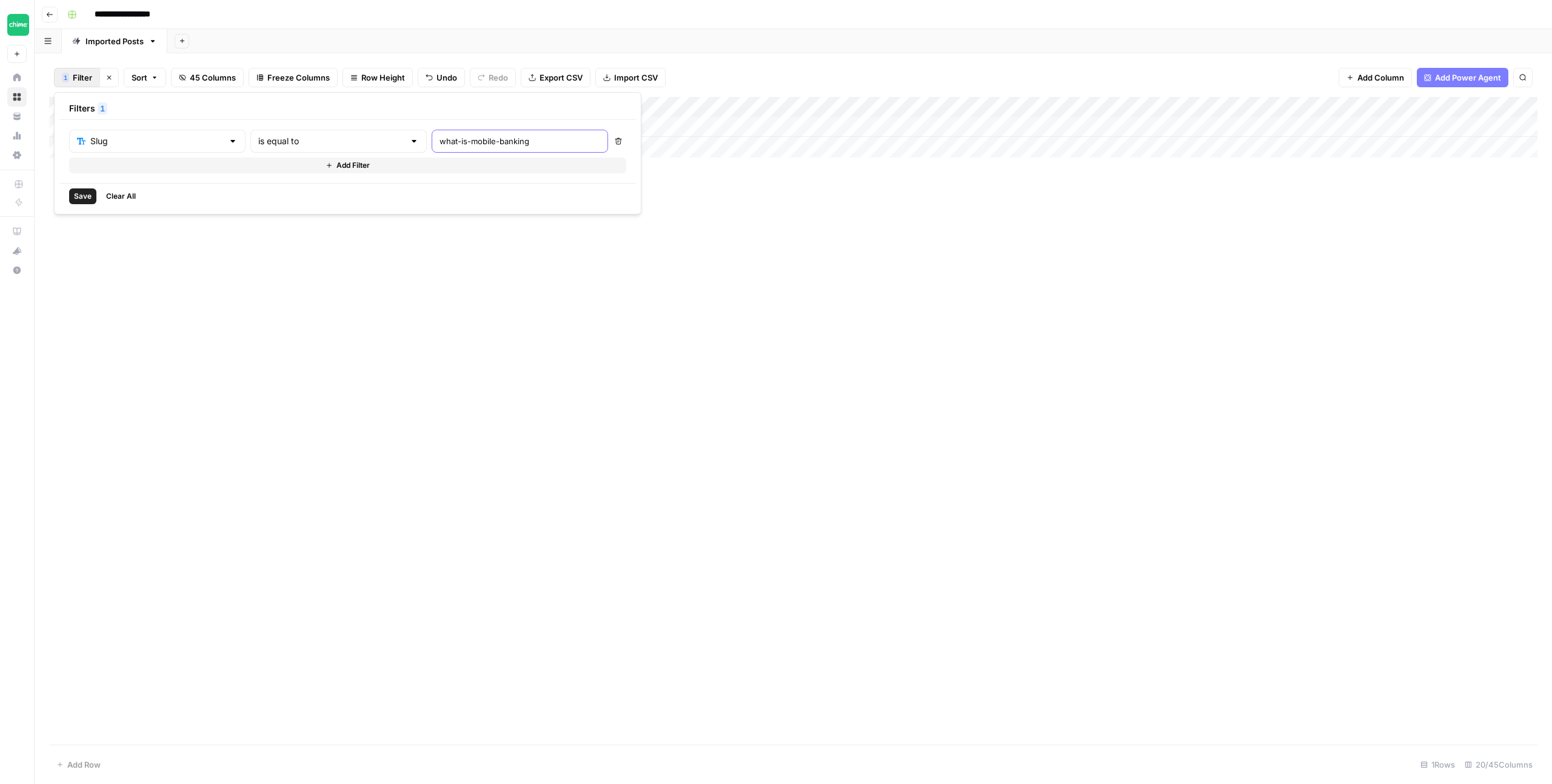
click at [459, 147] on input "what-is-mobile-banking" at bounding box center [520, 141] width 160 height 12
type input "transfer-money-from"
click at [79, 195] on span "Save" at bounding box center [82, 196] width 18 height 11
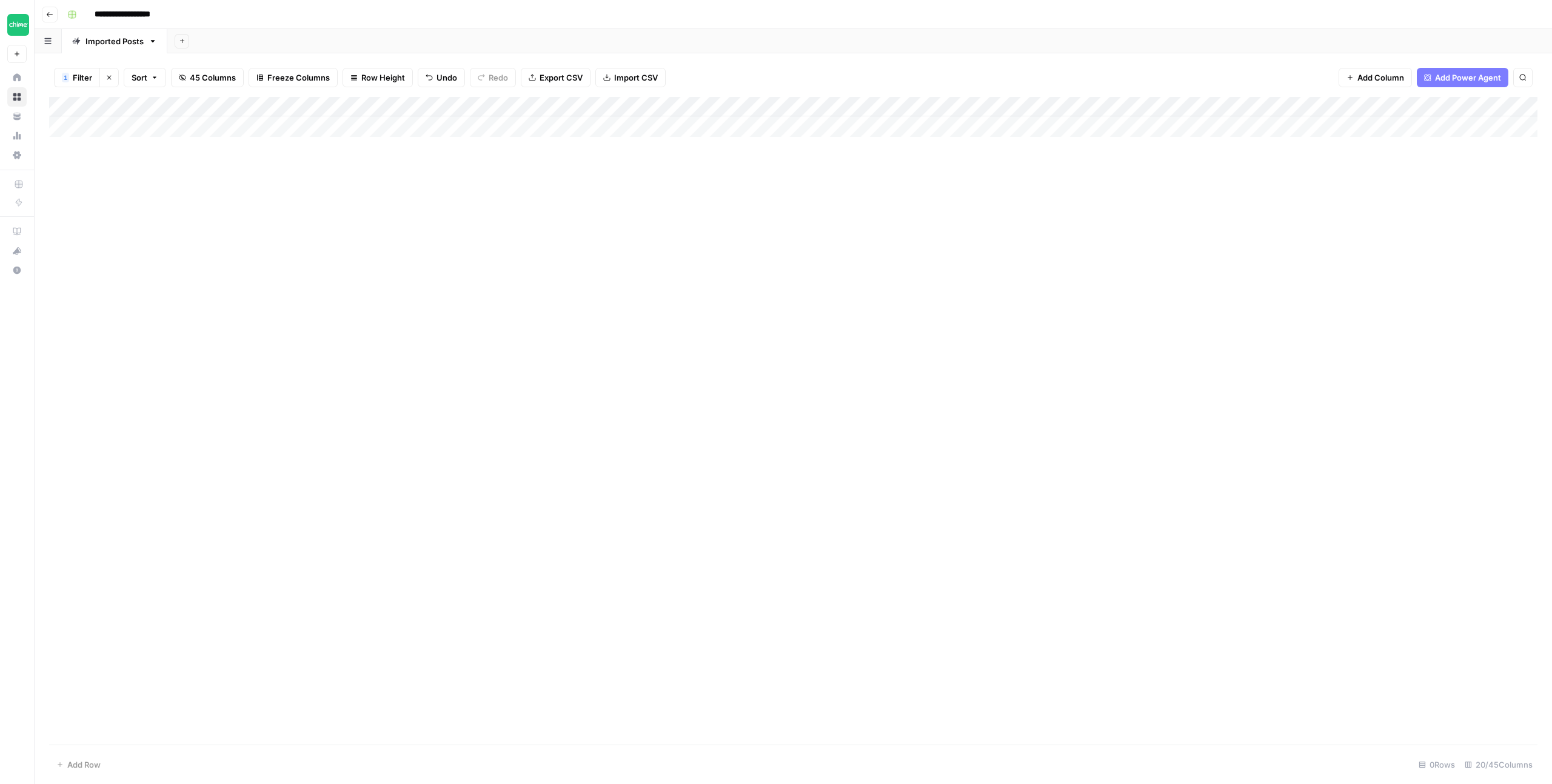
click at [494, 105] on div "Add Column" at bounding box center [794, 117] width 1489 height 40
click at [463, 235] on span "Filter" at bounding box center [472, 236] width 106 height 12
click at [441, 147] on input "transfer-money-from" at bounding box center [520, 141] width 160 height 12
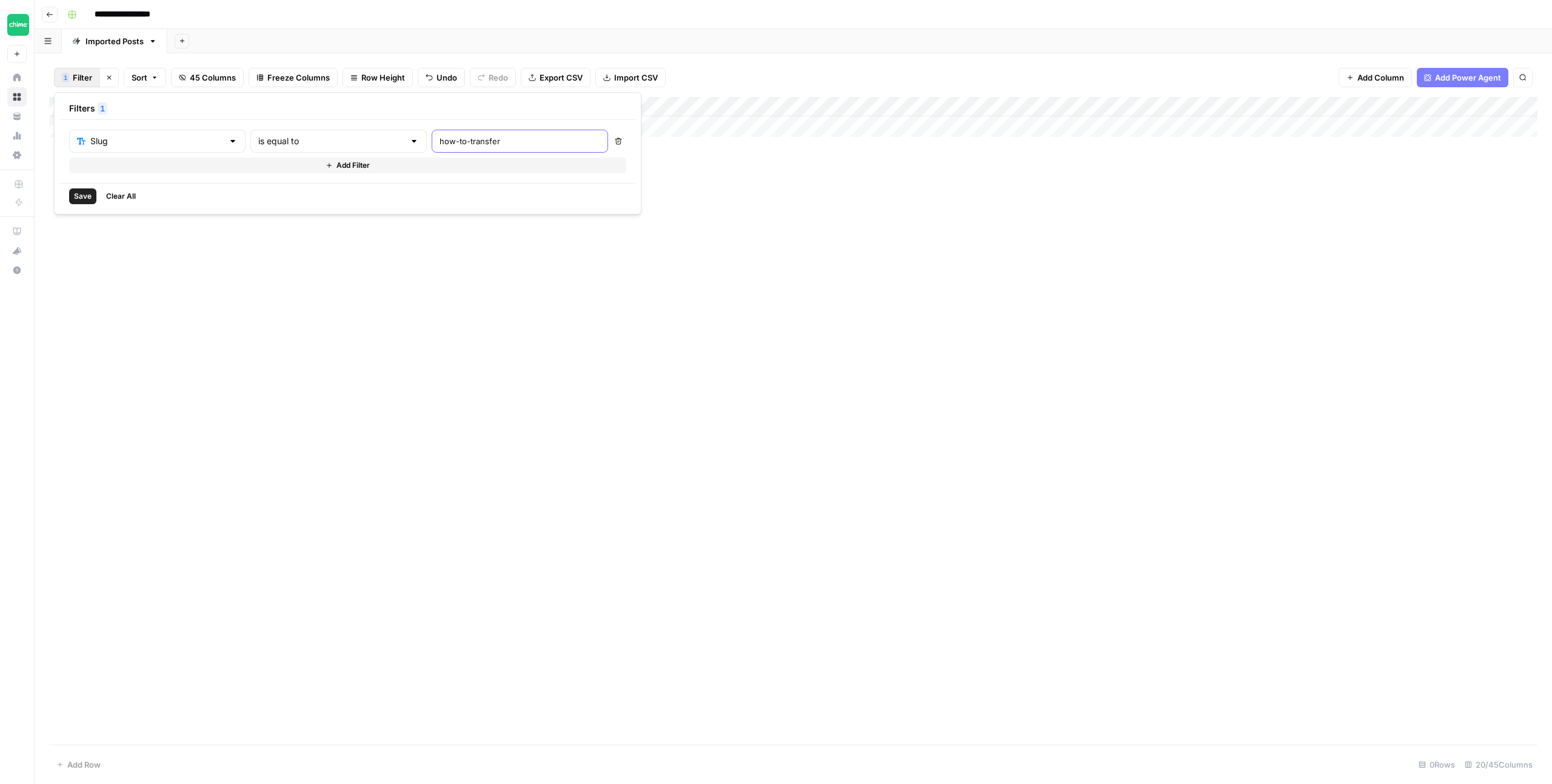
type input "how-to-transfer"
click at [314, 140] on input "text" at bounding box center [331, 141] width 146 height 12
click at [299, 205] on span "contains" at bounding box center [288, 205] width 119 height 12
type input "contains"
click at [81, 197] on span "Save" at bounding box center [82, 196] width 18 height 11
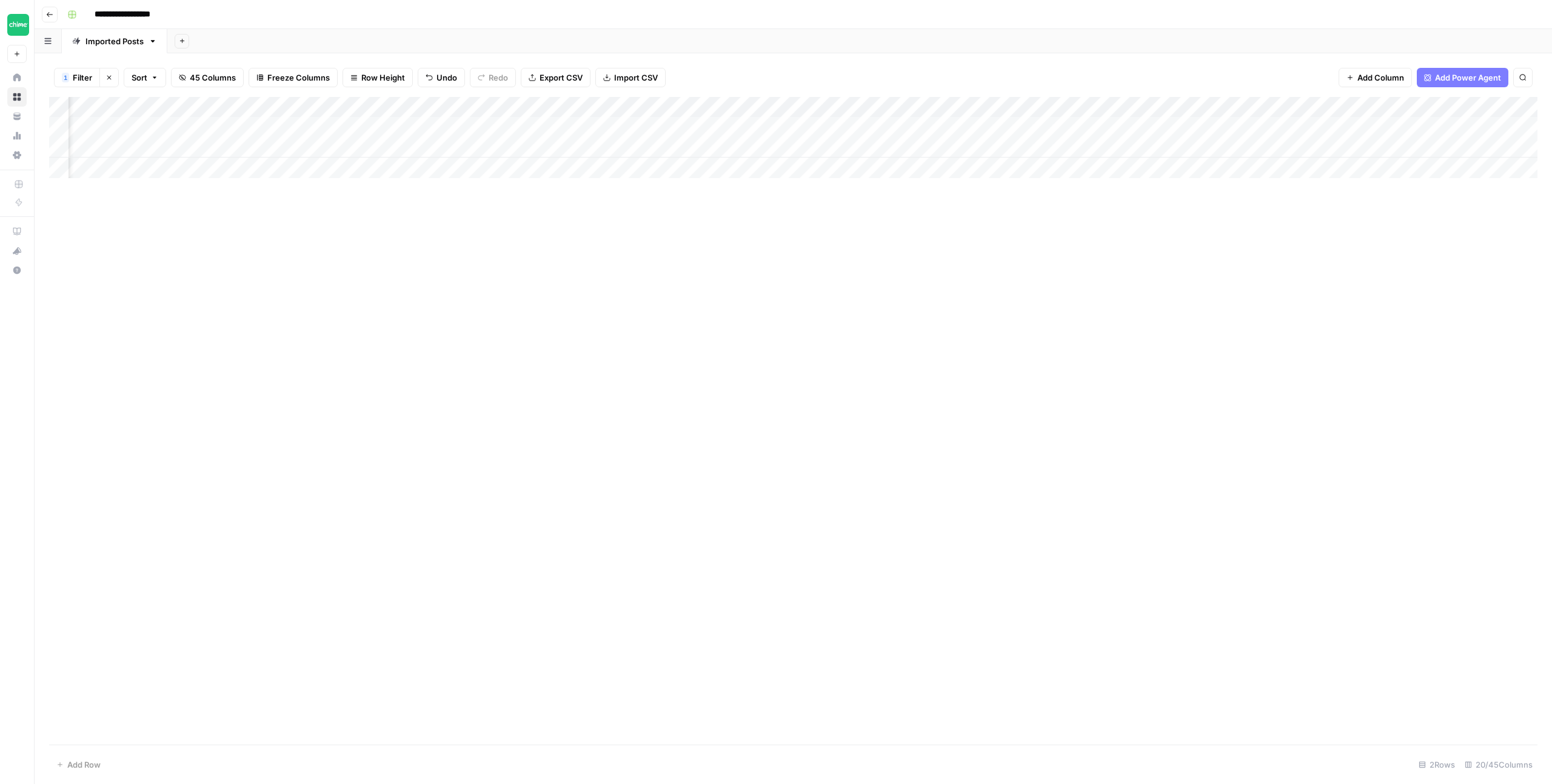
scroll to position [0, 543]
click at [560, 126] on div "Add Column" at bounding box center [794, 137] width 1489 height 81
click at [881, 127] on div "Add Column" at bounding box center [794, 137] width 1489 height 81
click at [889, 124] on div "Add Column" at bounding box center [794, 137] width 1489 height 81
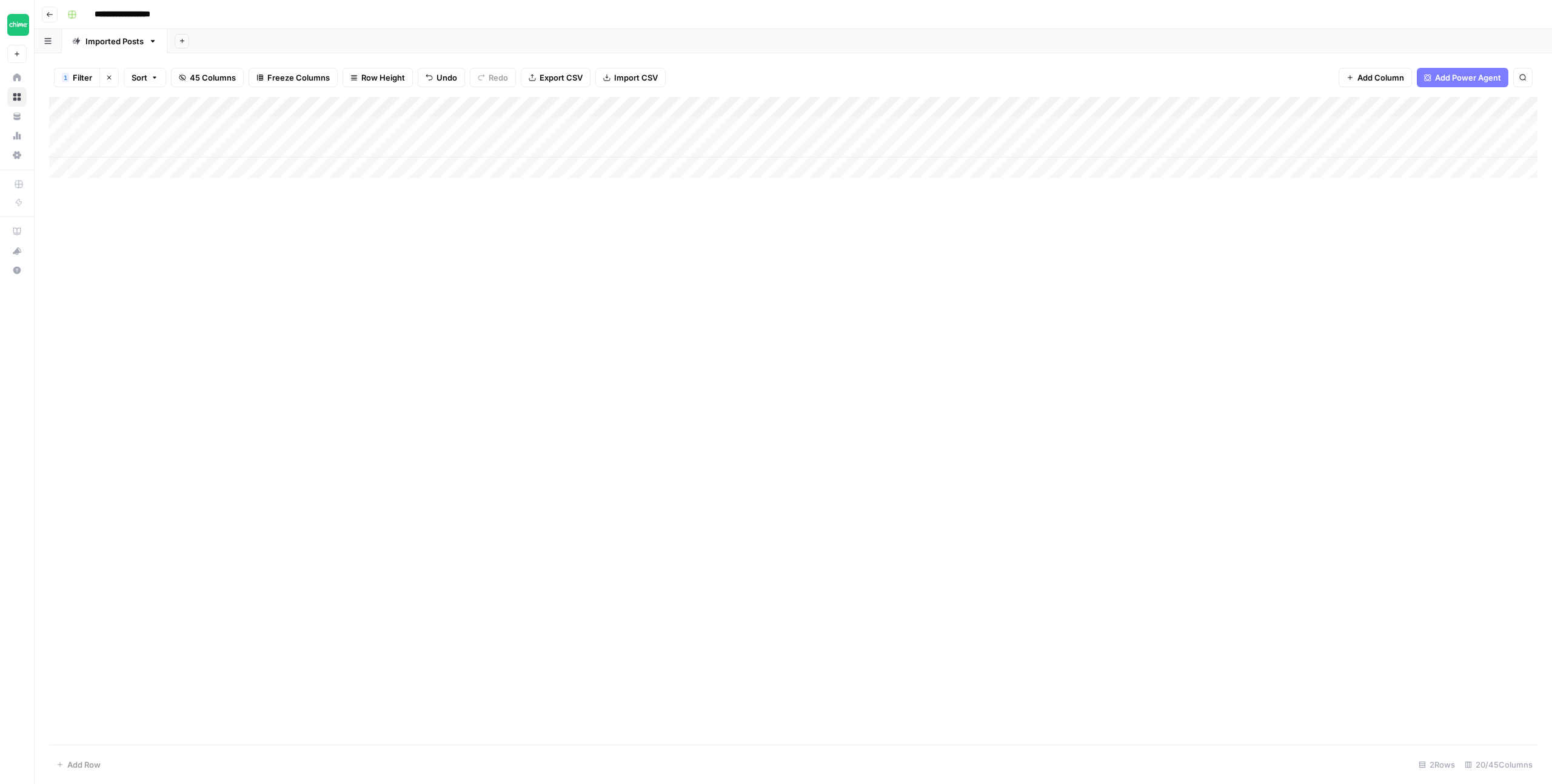
scroll to position [0, 0]
click at [494, 108] on div "Add Column" at bounding box center [794, 137] width 1489 height 81
click at [451, 236] on span "Filter" at bounding box center [472, 236] width 106 height 12
click at [440, 141] on input "how-to-transfer" at bounding box center [520, 141] width 160 height 12
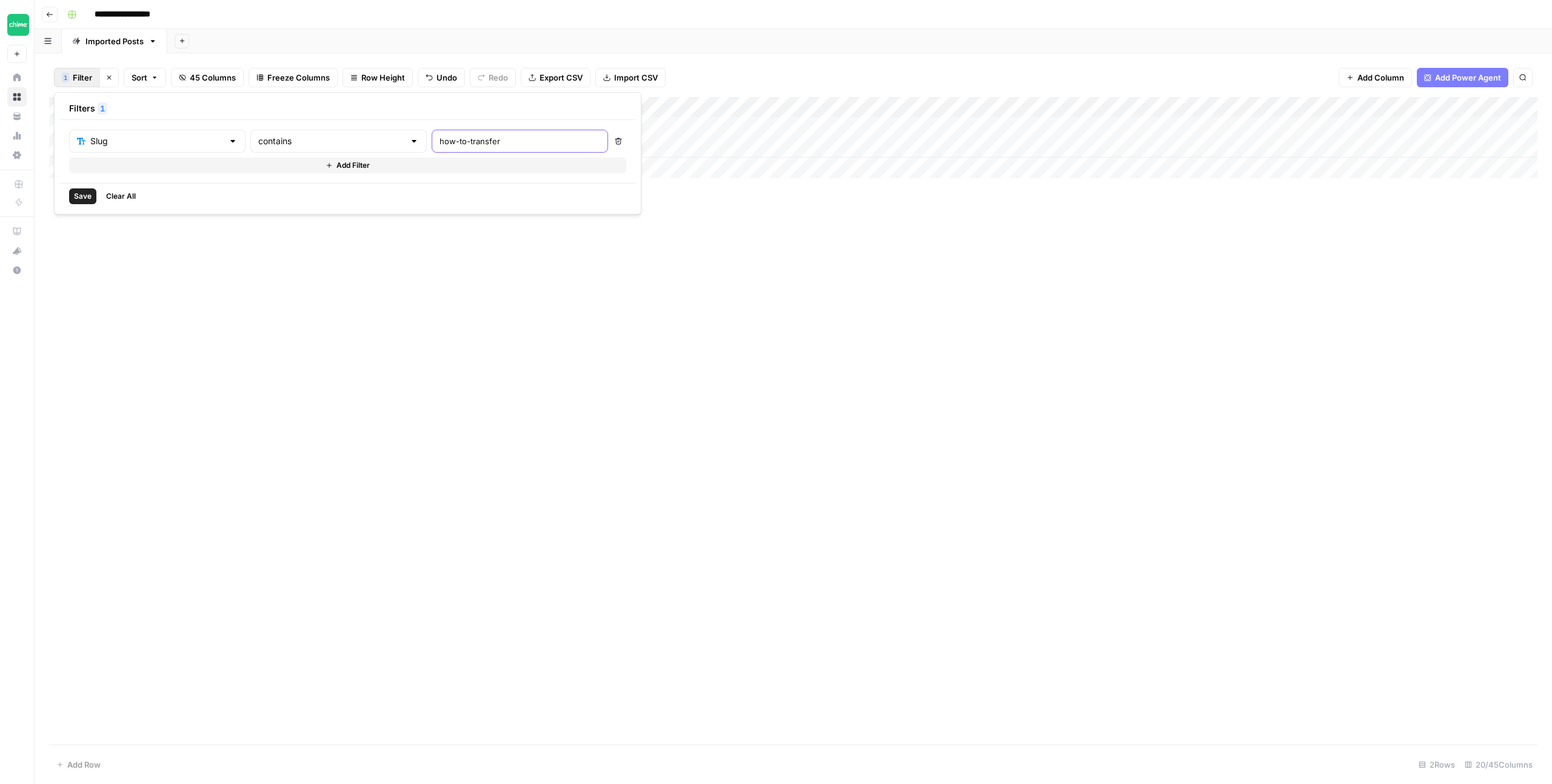
click at [440, 141] on input "how-to-transfer" at bounding box center [520, 141] width 160 height 12
type input "cons-of-internet-banking"
click at [85, 198] on span "Save" at bounding box center [82, 196] width 18 height 11
click at [1104, 127] on div "Add Column" at bounding box center [794, 127] width 1489 height 60
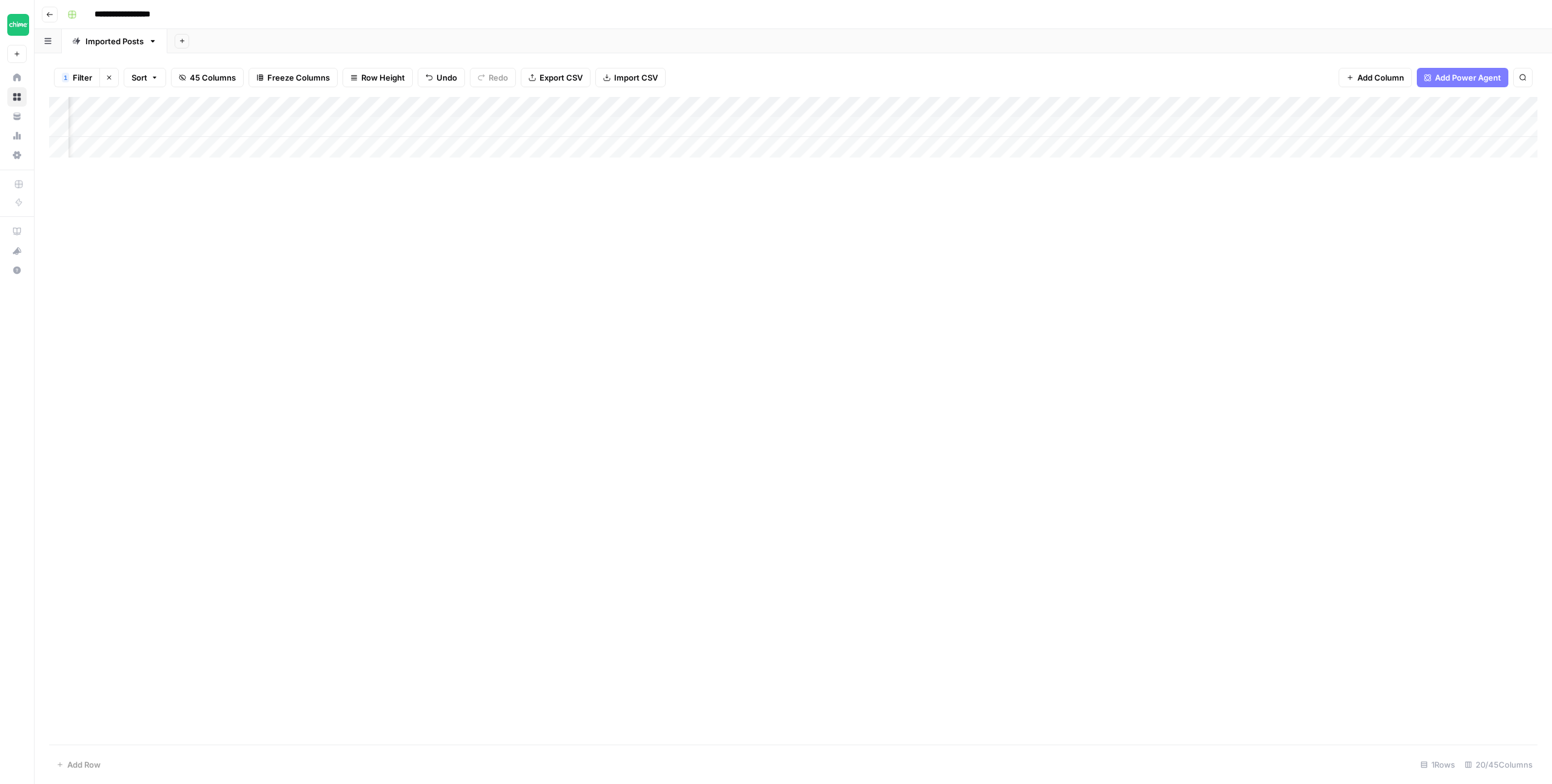
click at [1017, 127] on div "Add Column" at bounding box center [794, 127] width 1489 height 60
click at [1026, 125] on div "Add Column" at bounding box center [794, 127] width 1489 height 60
drag, startPoint x: 986, startPoint y: 129, endPoint x: 1005, endPoint y: 118, distance: 22.0
click at [986, 129] on textarea "**********" at bounding box center [1078, 128] width 194 height 17
type textarea "**********"
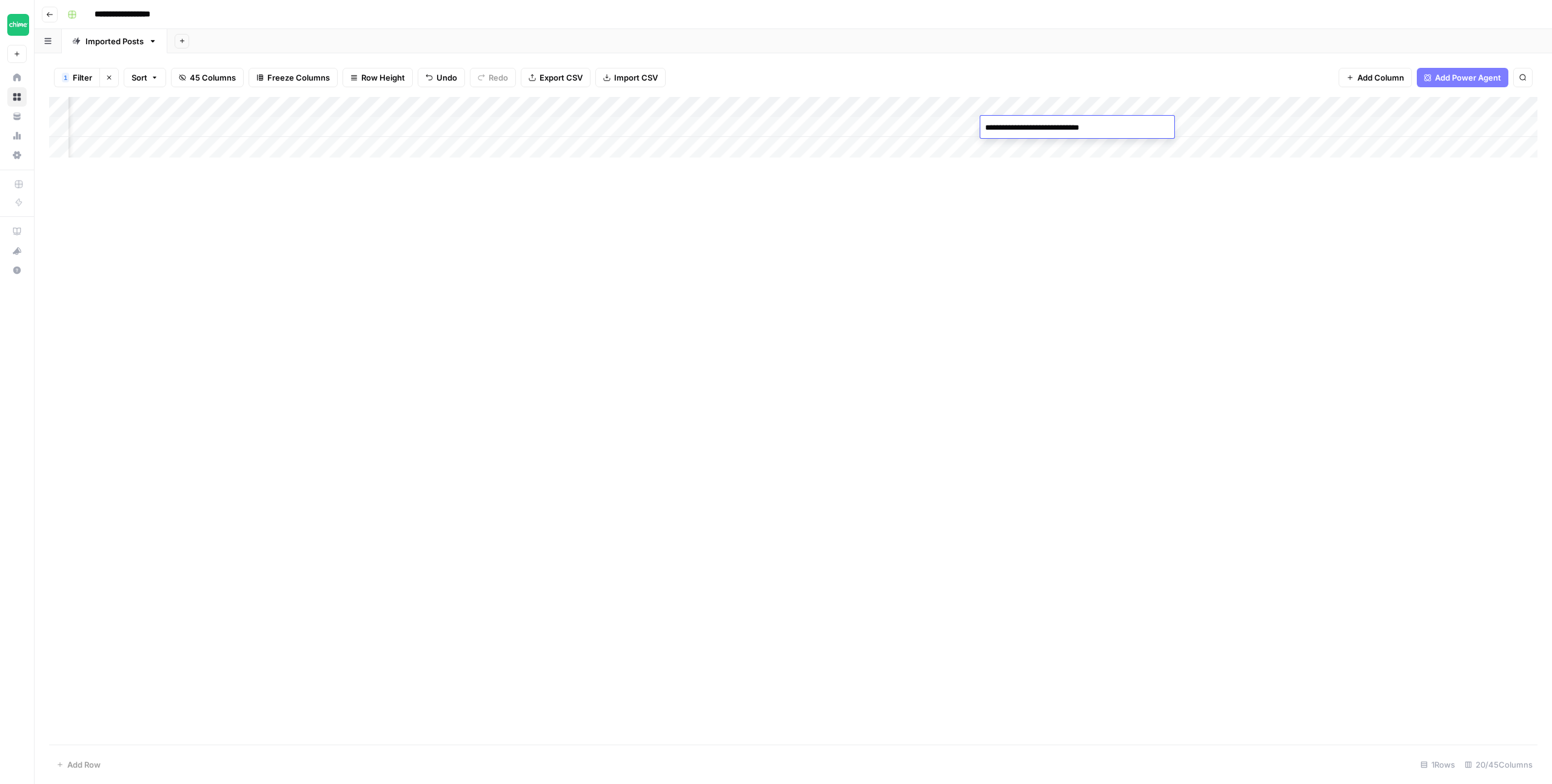
click at [1223, 182] on div "Add Column" at bounding box center [794, 420] width 1489 height 648
click at [1148, 123] on div "Add Column" at bounding box center [794, 127] width 1489 height 60
click at [1143, 125] on div "Add Column" at bounding box center [794, 127] width 1489 height 60
drag, startPoint x: 1168, startPoint y: 223, endPoint x: 1210, endPoint y: 154, distance: 80.8
click at [1168, 223] on div "Add Column" at bounding box center [794, 420] width 1489 height 648
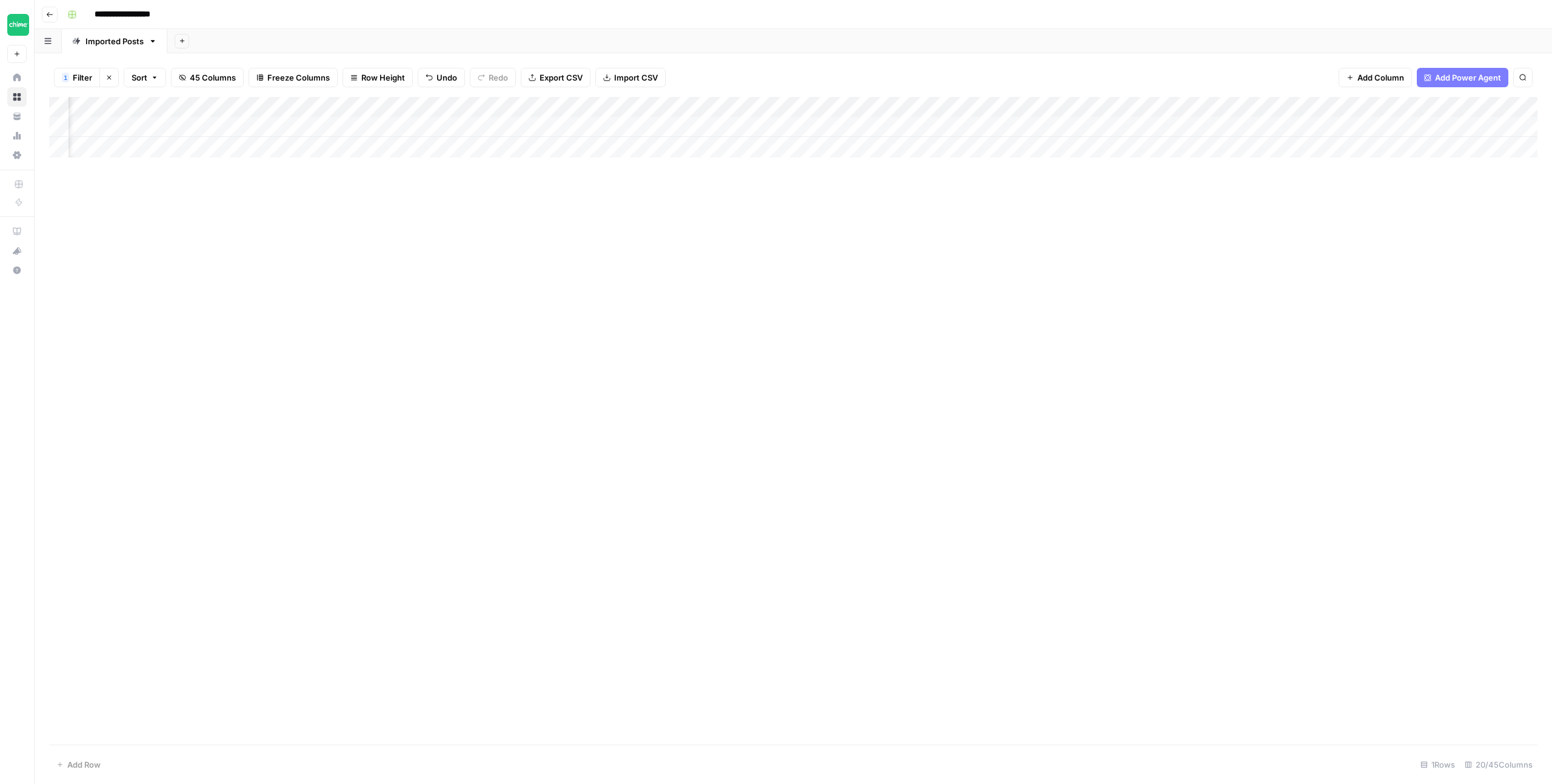
click at [1252, 125] on div "Add Column" at bounding box center [794, 127] width 1489 height 60
click at [495, 106] on div "Add Column" at bounding box center [794, 127] width 1489 height 60
click at [447, 231] on span "Filter" at bounding box center [472, 236] width 106 height 12
click at [440, 146] on input "cons-of-internet-banking" at bounding box center [520, 141] width 160 height 12
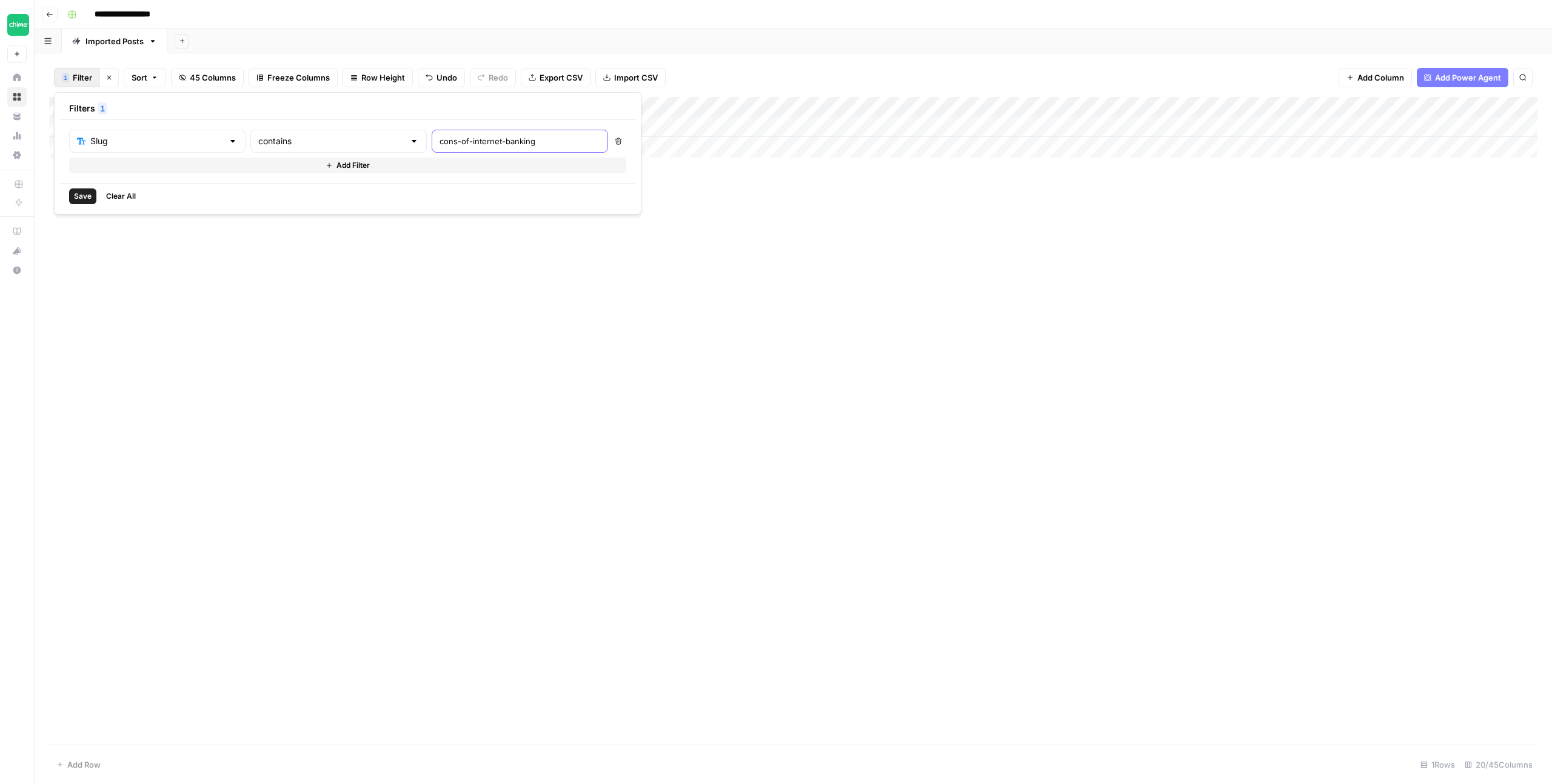
click at [440, 146] on input "cons-of-internet-banking" at bounding box center [520, 141] width 160 height 12
type input "credit-card-for-the-first"
click at [79, 195] on span "Save" at bounding box center [82, 196] width 18 height 11
click at [1106, 126] on div "Add Column" at bounding box center [794, 127] width 1489 height 60
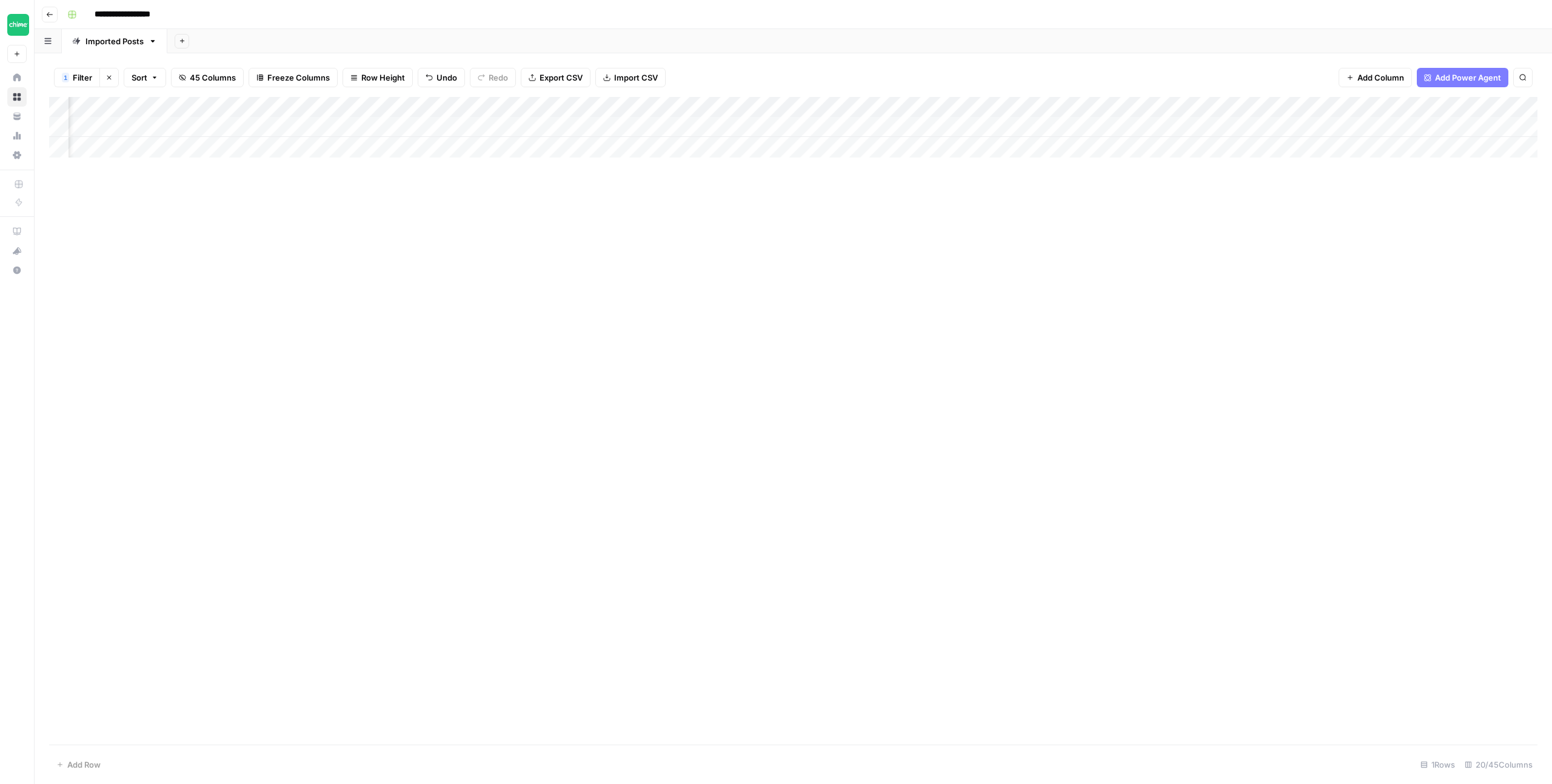
scroll to position [0, 485]
click at [936, 128] on div "Add Column" at bounding box center [794, 127] width 1489 height 60
click at [932, 125] on div "Add Column" at bounding box center [794, 127] width 1489 height 60
click at [1100, 129] on div "Add Column" at bounding box center [794, 127] width 1489 height 60
click at [1078, 127] on div "Add Column" at bounding box center [794, 127] width 1489 height 60
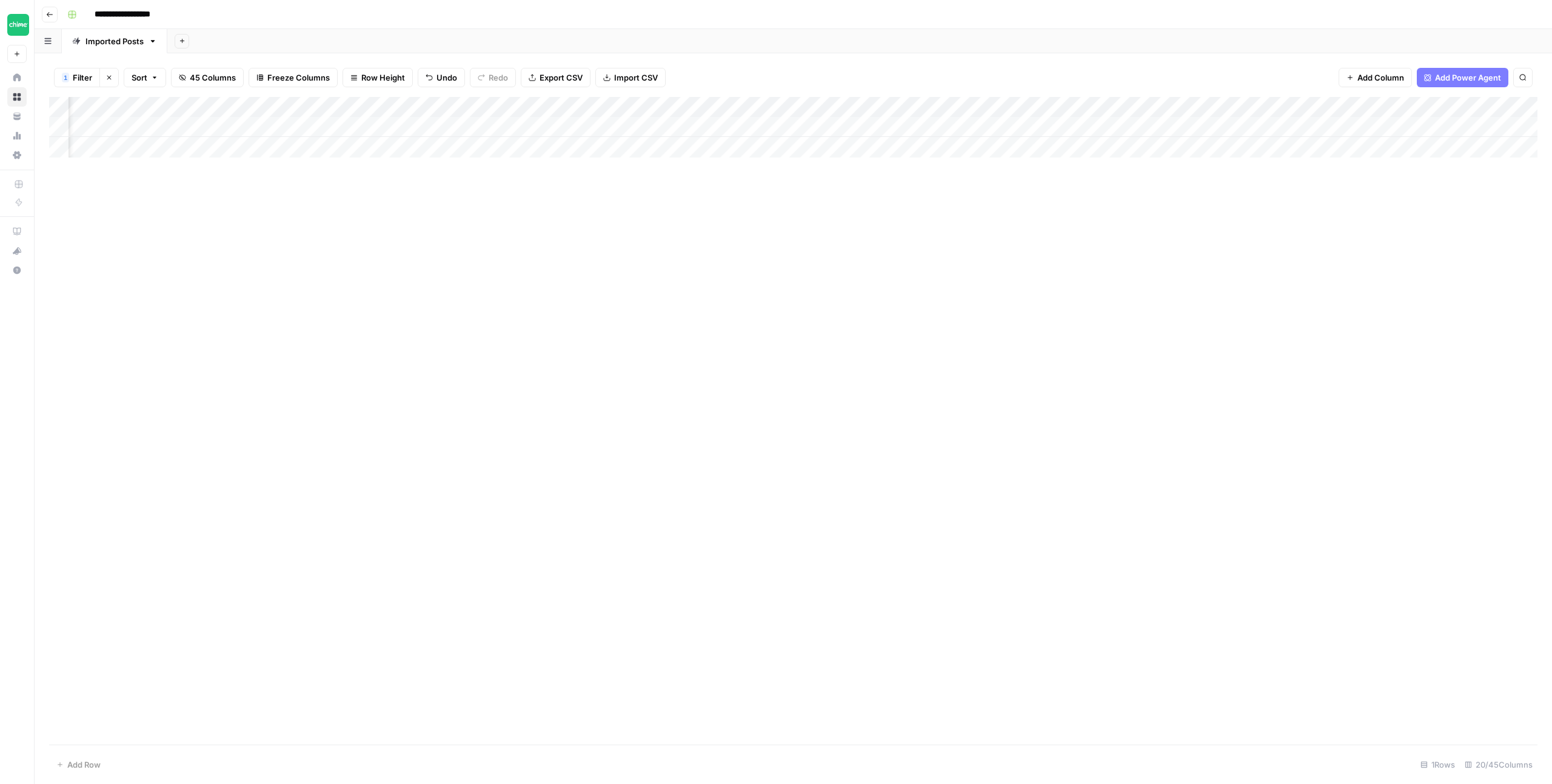
click at [1111, 177] on div "Add Column" at bounding box center [794, 420] width 1489 height 648
click at [1157, 124] on div "Add Column" at bounding box center [794, 127] width 1489 height 60
click at [495, 105] on div "Add Column" at bounding box center [794, 127] width 1489 height 60
click at [464, 235] on span "Filter" at bounding box center [472, 236] width 106 height 12
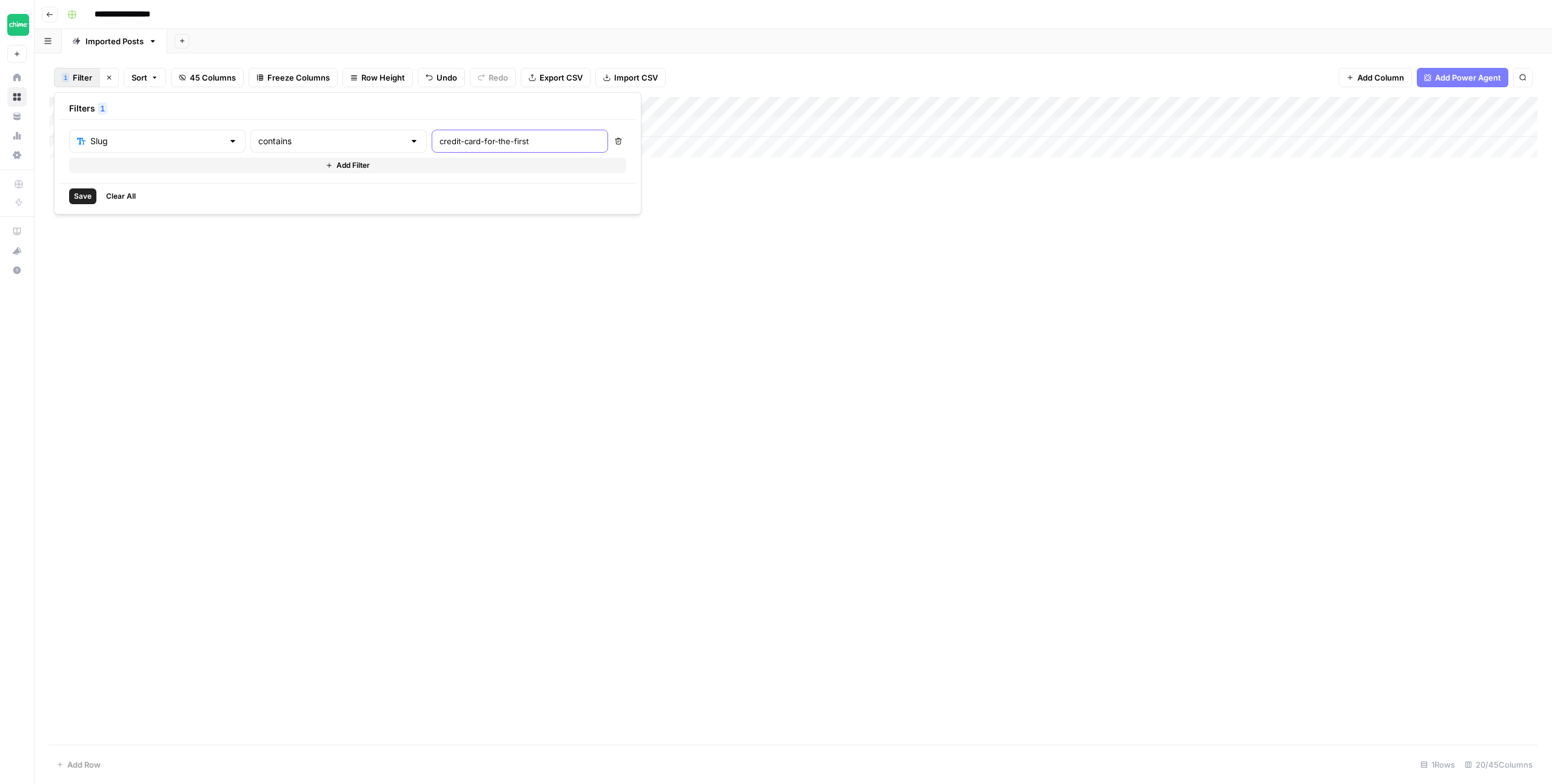
click at [440, 139] on input "credit-card-for-the-first" at bounding box center [520, 141] width 160 height 12
type input "benefits-of-a-checking"
click at [77, 195] on span "Save" at bounding box center [82, 196] width 18 height 11
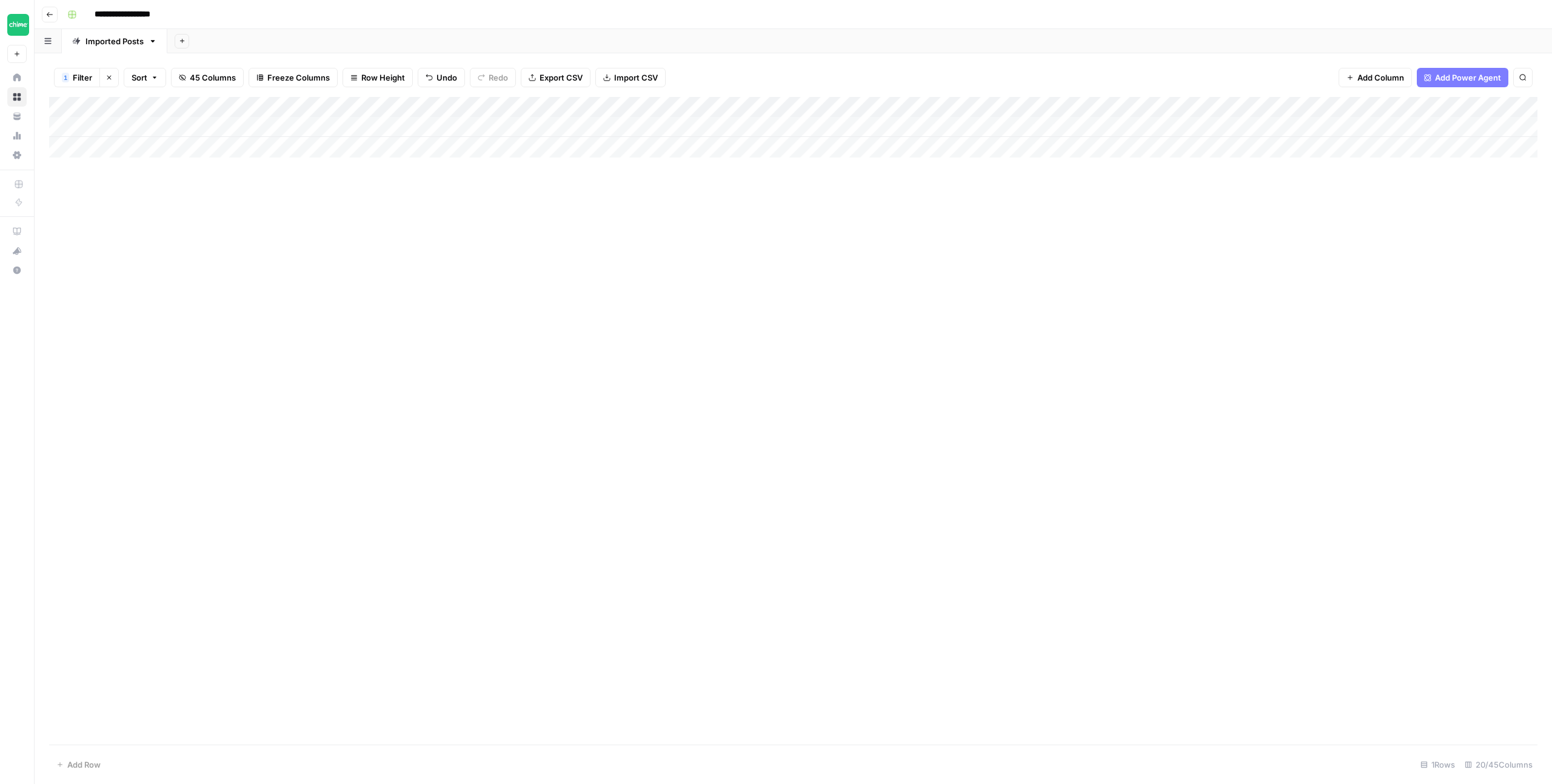
click at [1095, 125] on div "Add Column" at bounding box center [794, 127] width 1489 height 60
click at [920, 126] on div "Add Column" at bounding box center [794, 127] width 1489 height 60
click at [917, 126] on div "Add Column" at bounding box center [794, 127] width 1489 height 60
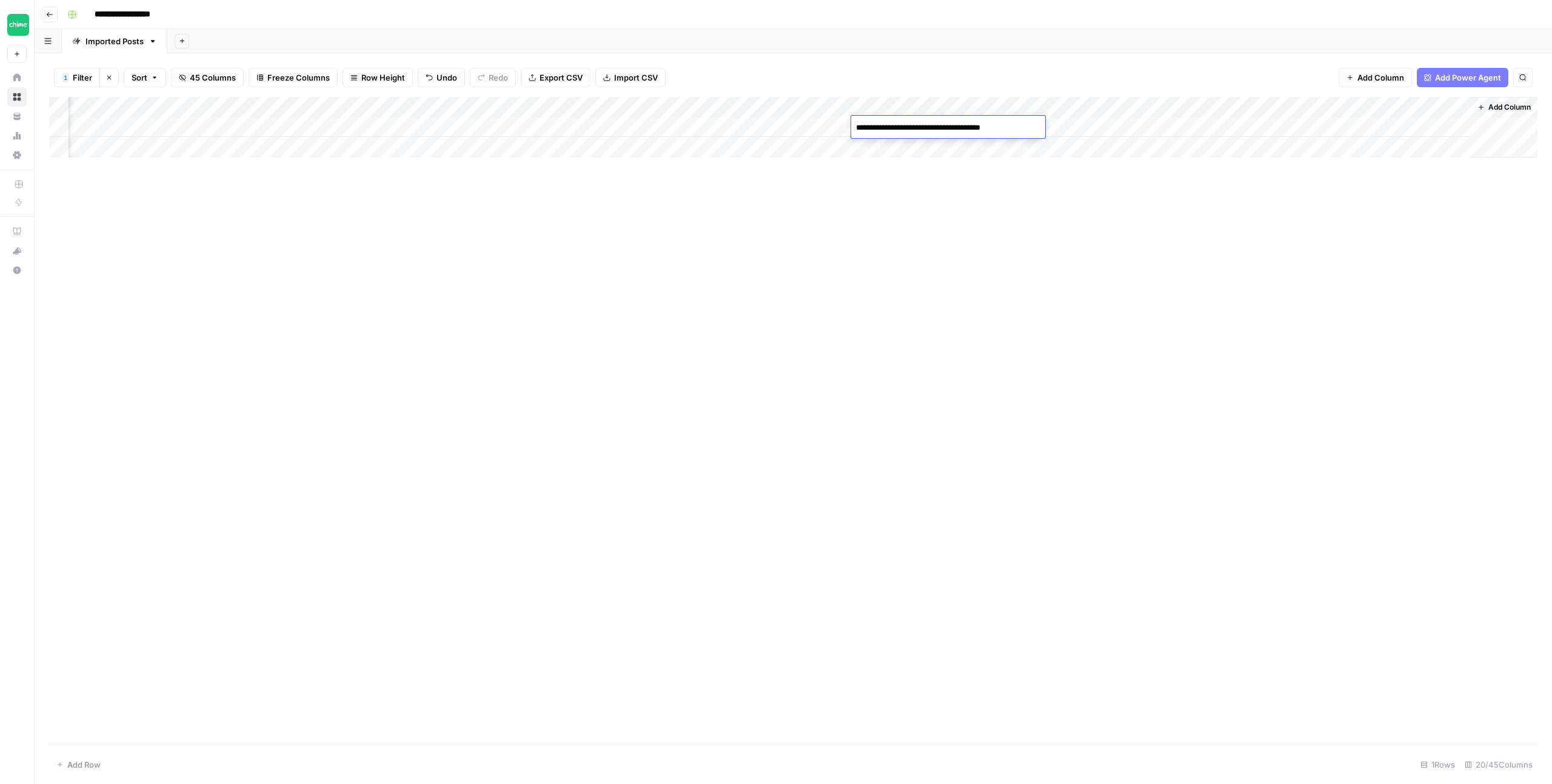
drag, startPoint x: 904, startPoint y: 129, endPoint x: 938, endPoint y: 114, distance: 37.2
click at [905, 129] on textarea "**********" at bounding box center [948, 128] width 194 height 17
type textarea "**********"
click at [815, 160] on div "Add Column" at bounding box center [794, 420] width 1489 height 648
click at [762, 127] on div "Add Column" at bounding box center [794, 127] width 1489 height 60
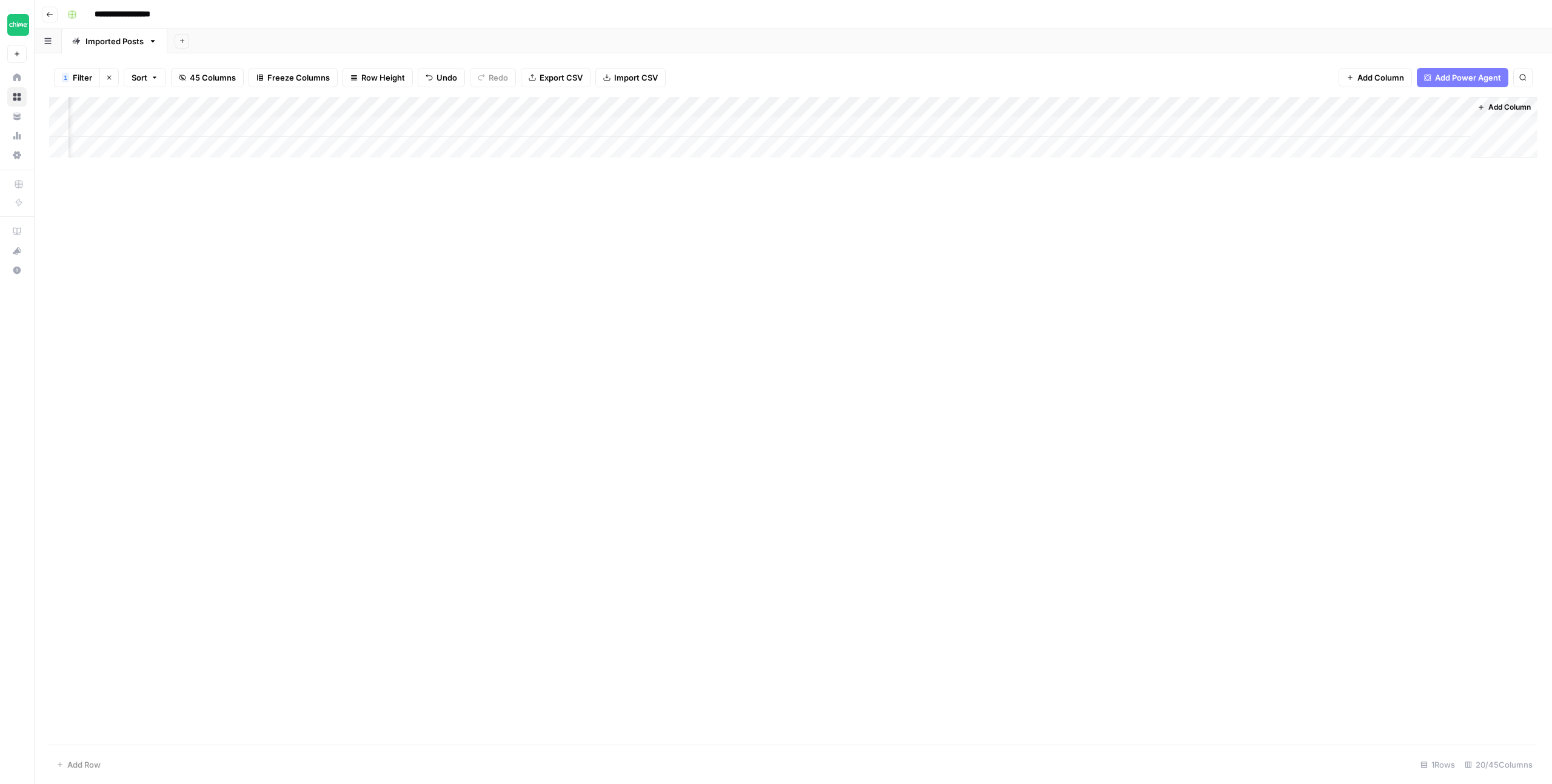
click at [753, 124] on div "Add Column" at bounding box center [794, 127] width 1489 height 60
click at [876, 193] on div "Add Column" at bounding box center [794, 420] width 1489 height 648
click at [871, 127] on div "Add Column" at bounding box center [794, 127] width 1489 height 60
click at [495, 107] on div "Add Column" at bounding box center [794, 127] width 1489 height 60
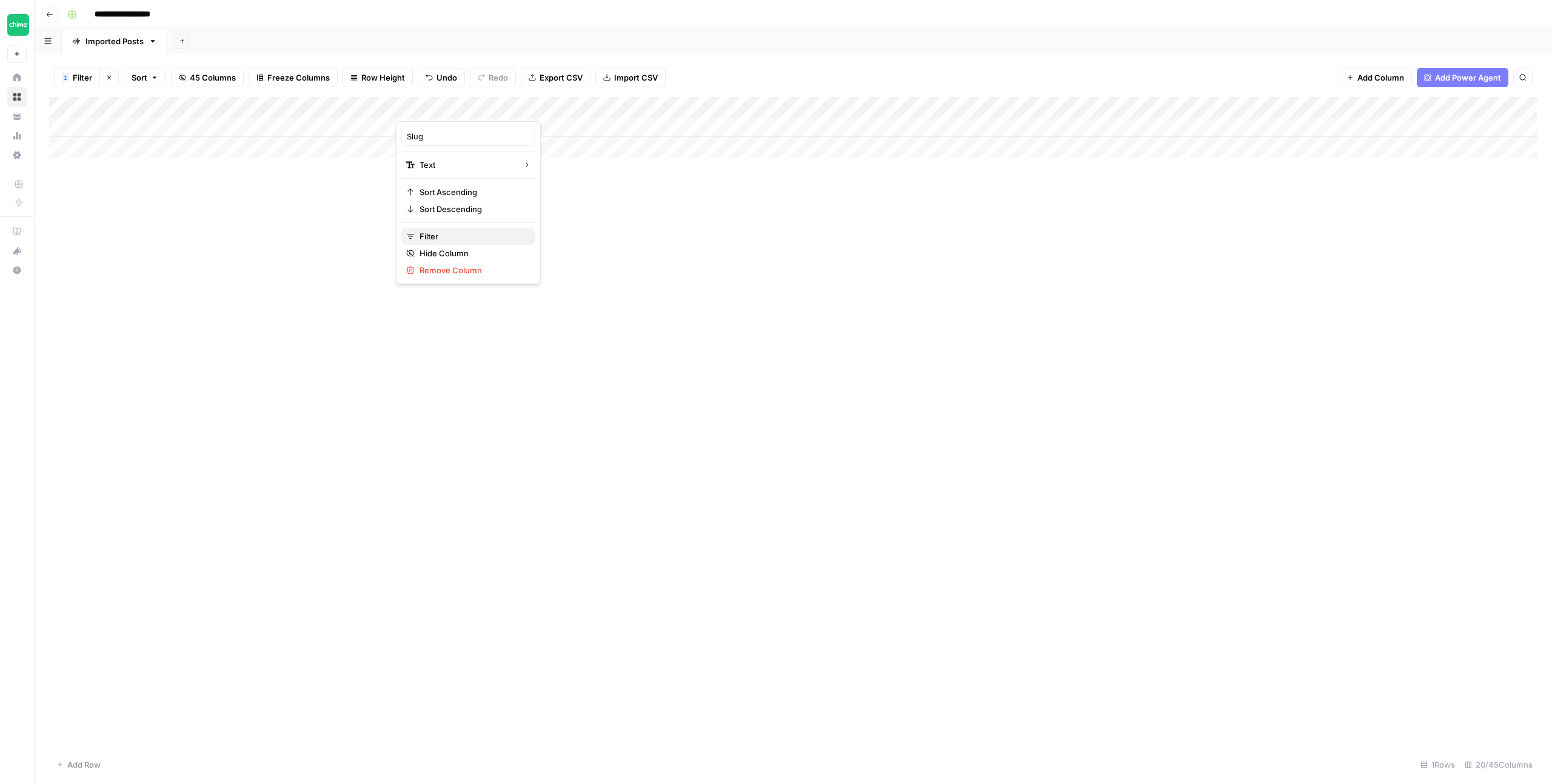
click at [462, 238] on span "Filter" at bounding box center [472, 236] width 106 height 12
click at [464, 145] on input "benefits-of-a-checking" at bounding box center [520, 141] width 160 height 12
type input "transfer-money-from"
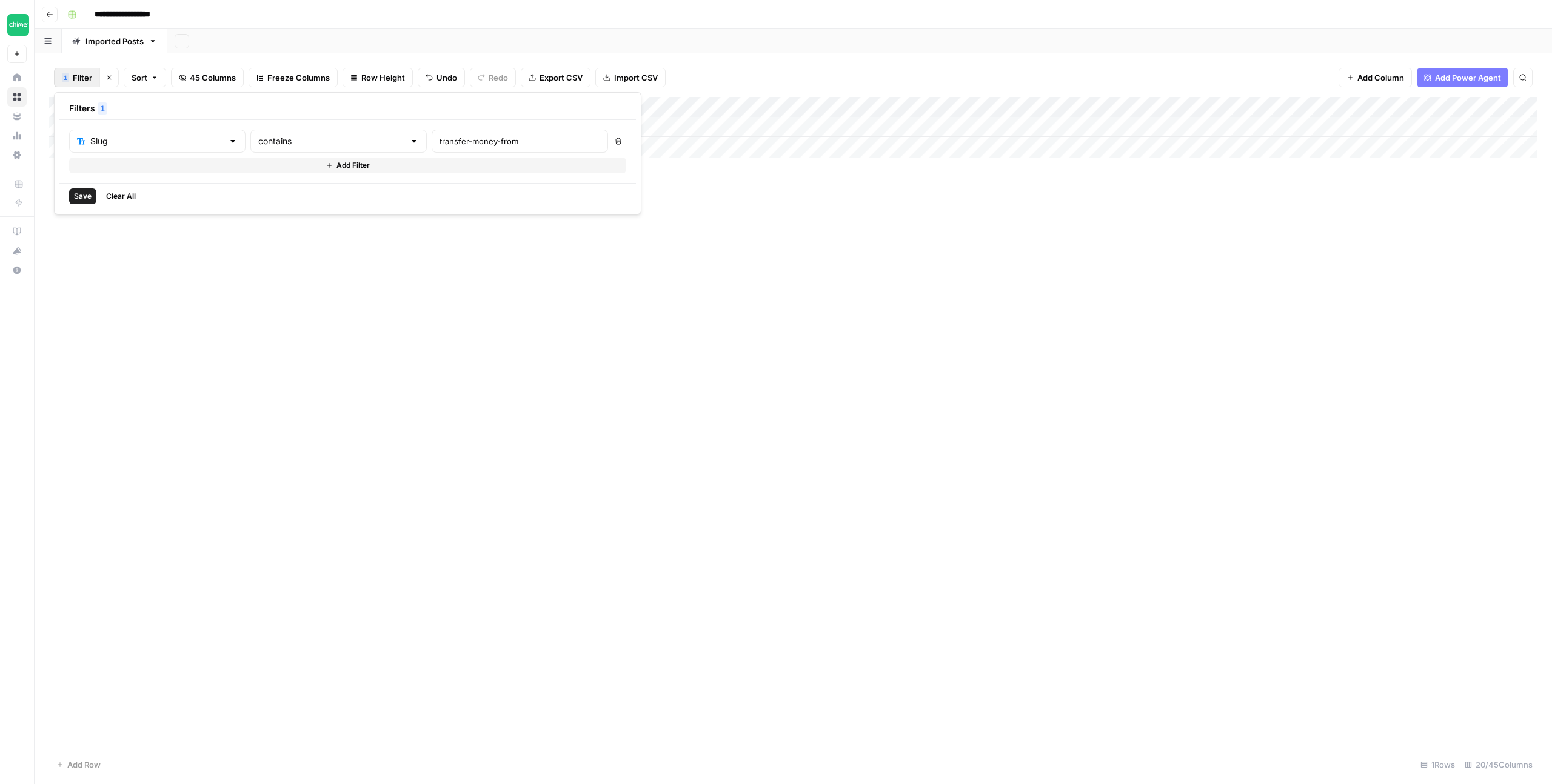
click at [87, 192] on span "Save" at bounding box center [82, 196] width 18 height 11
drag, startPoint x: 682, startPoint y: 125, endPoint x: 673, endPoint y: 126, distance: 9.1
click at [680, 125] on div "Add Column" at bounding box center [794, 127] width 1489 height 60
click at [666, 126] on div "Add Column" at bounding box center [794, 127] width 1489 height 60
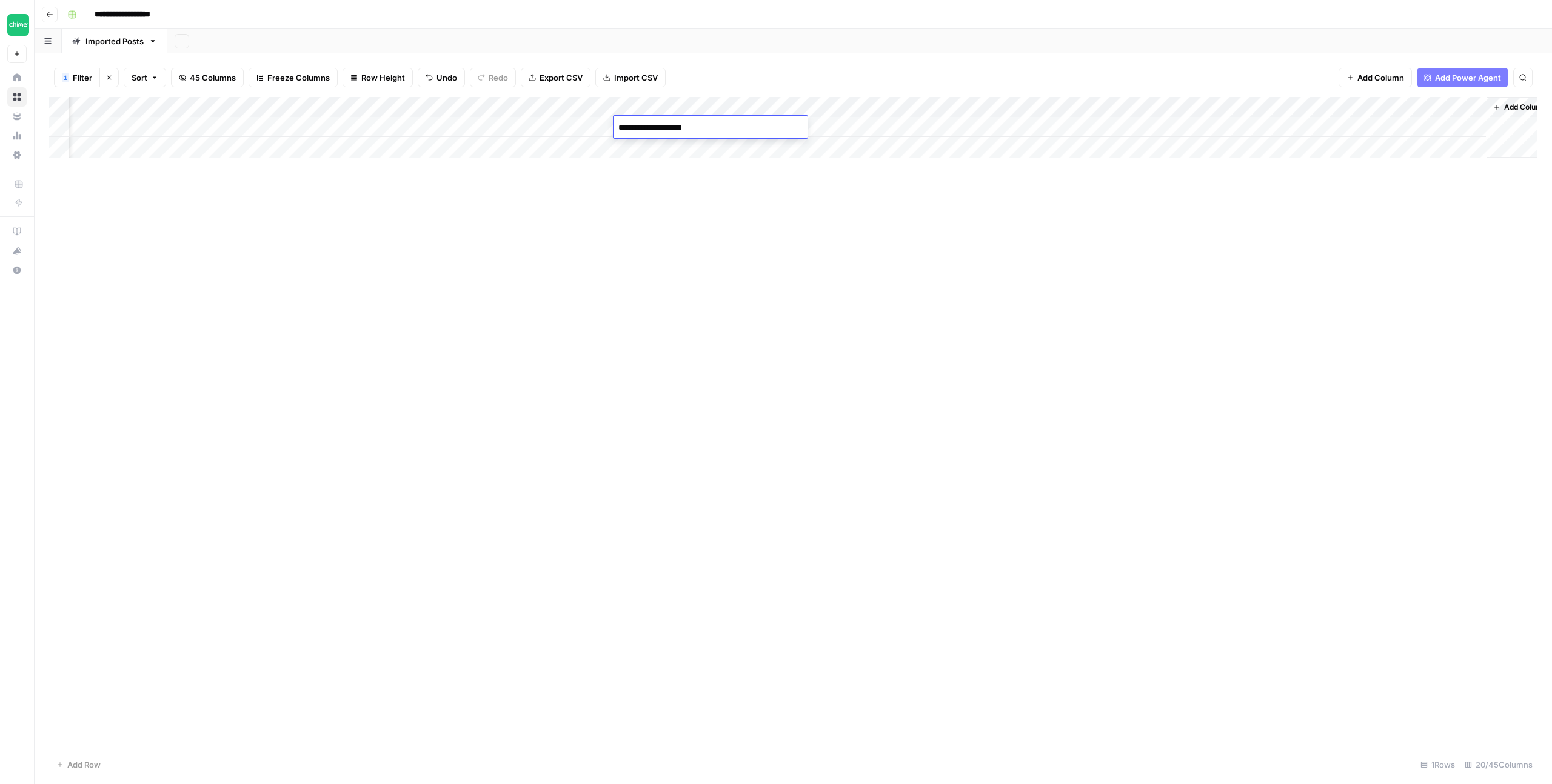
click at [694, 127] on textarea "**********" at bounding box center [711, 128] width 194 height 17
click at [695, 126] on textarea "**********" at bounding box center [711, 128] width 194 height 17
type textarea "**********"
click at [1074, 232] on div "Add Column" at bounding box center [794, 420] width 1489 height 648
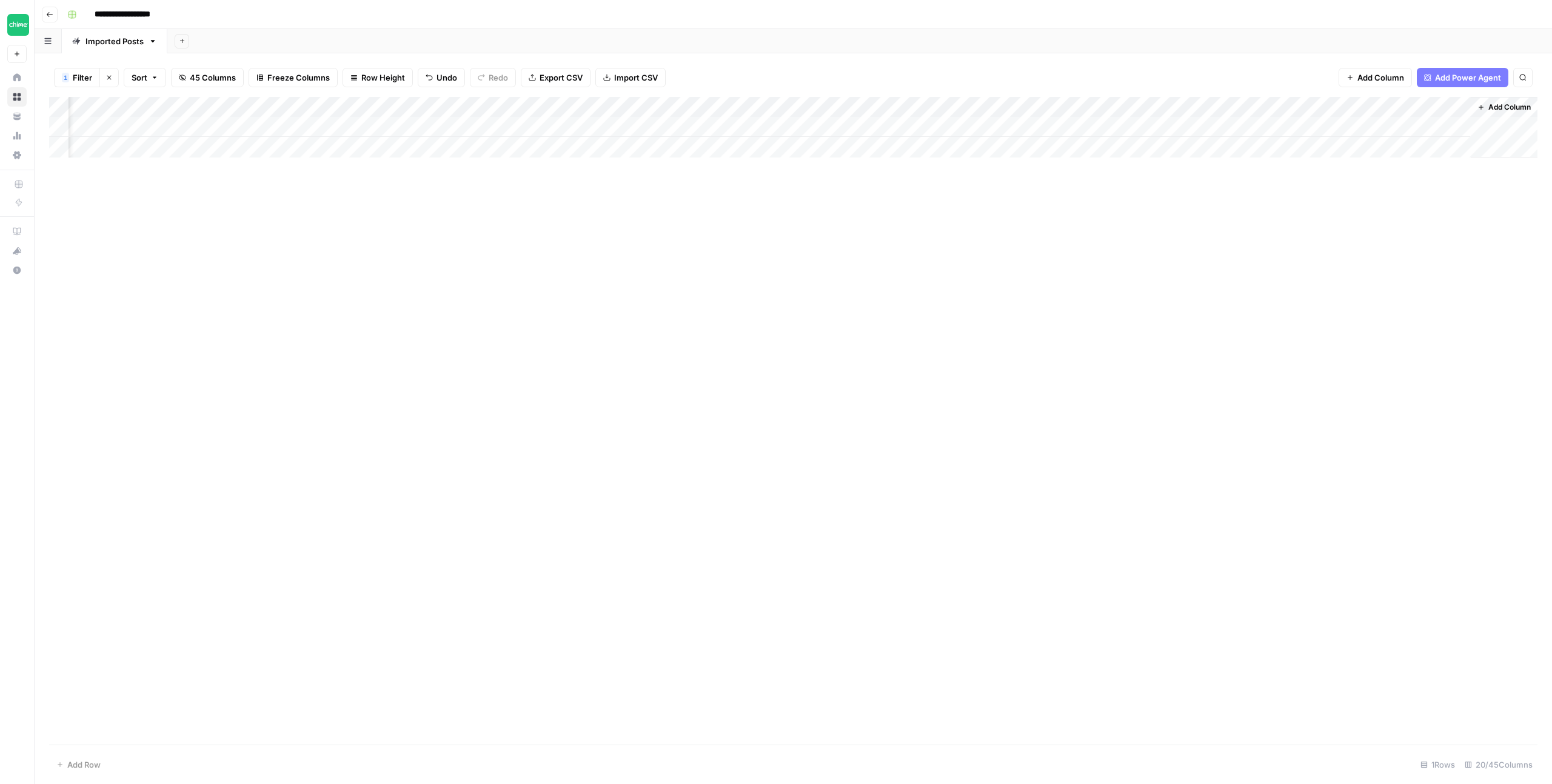
click at [604, 128] on div "Add Column" at bounding box center [794, 127] width 1489 height 60
click at [606, 127] on textarea "**********" at bounding box center [694, 128] width 194 height 17
type textarea "**********"
click at [862, 349] on div "Add Column" at bounding box center [794, 420] width 1489 height 648
click at [738, 129] on div "Add Column" at bounding box center [794, 127] width 1489 height 60
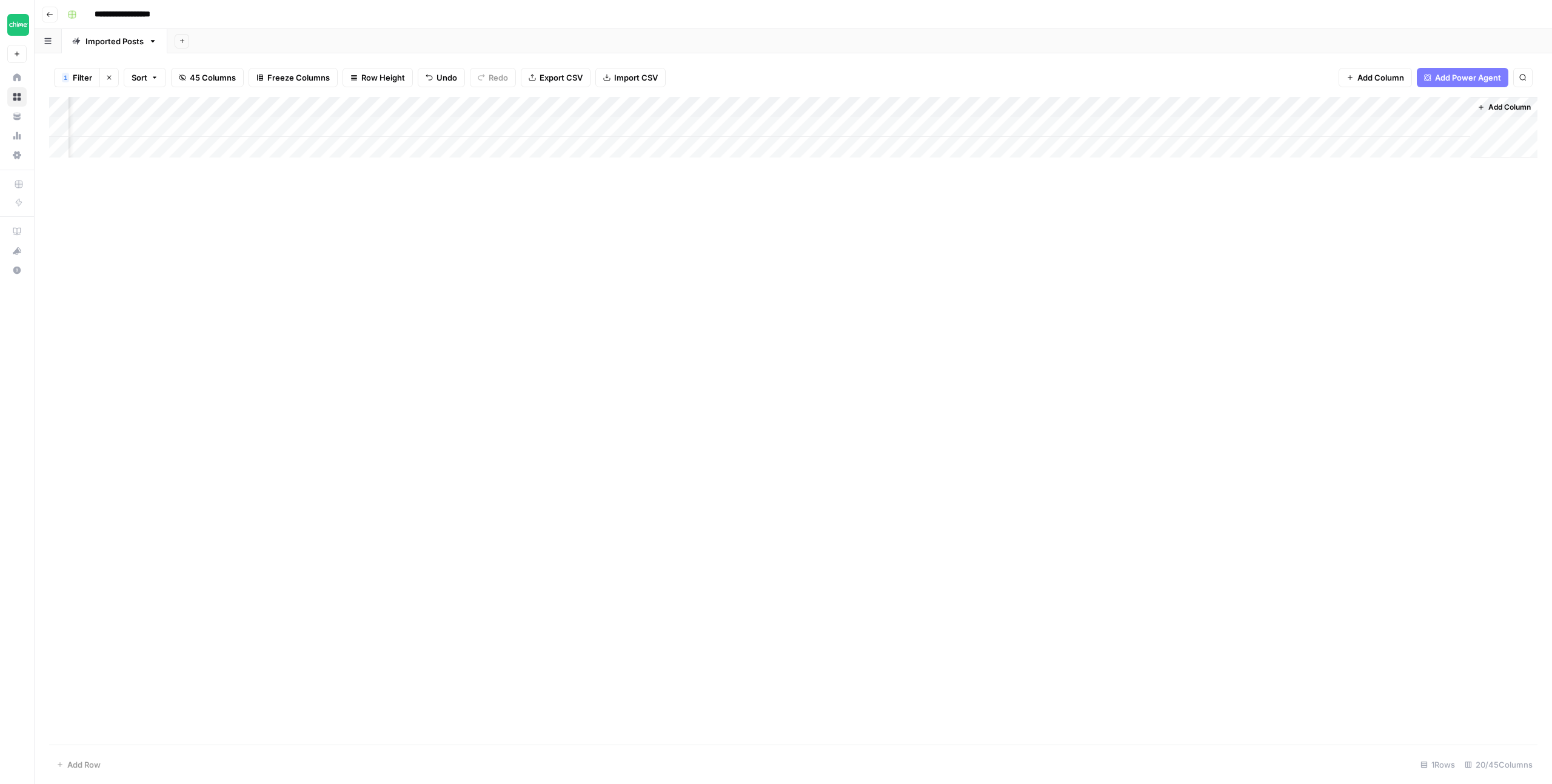
click at [746, 125] on div "Add Column" at bounding box center [794, 127] width 1489 height 60
click at [897, 142] on textarea "**********" at bounding box center [826, 134] width 243 height 29
type textarea "**********"
click at [1052, 266] on div "Add Column" at bounding box center [794, 420] width 1489 height 648
click at [915, 125] on div "Add Column" at bounding box center [794, 127] width 1489 height 60
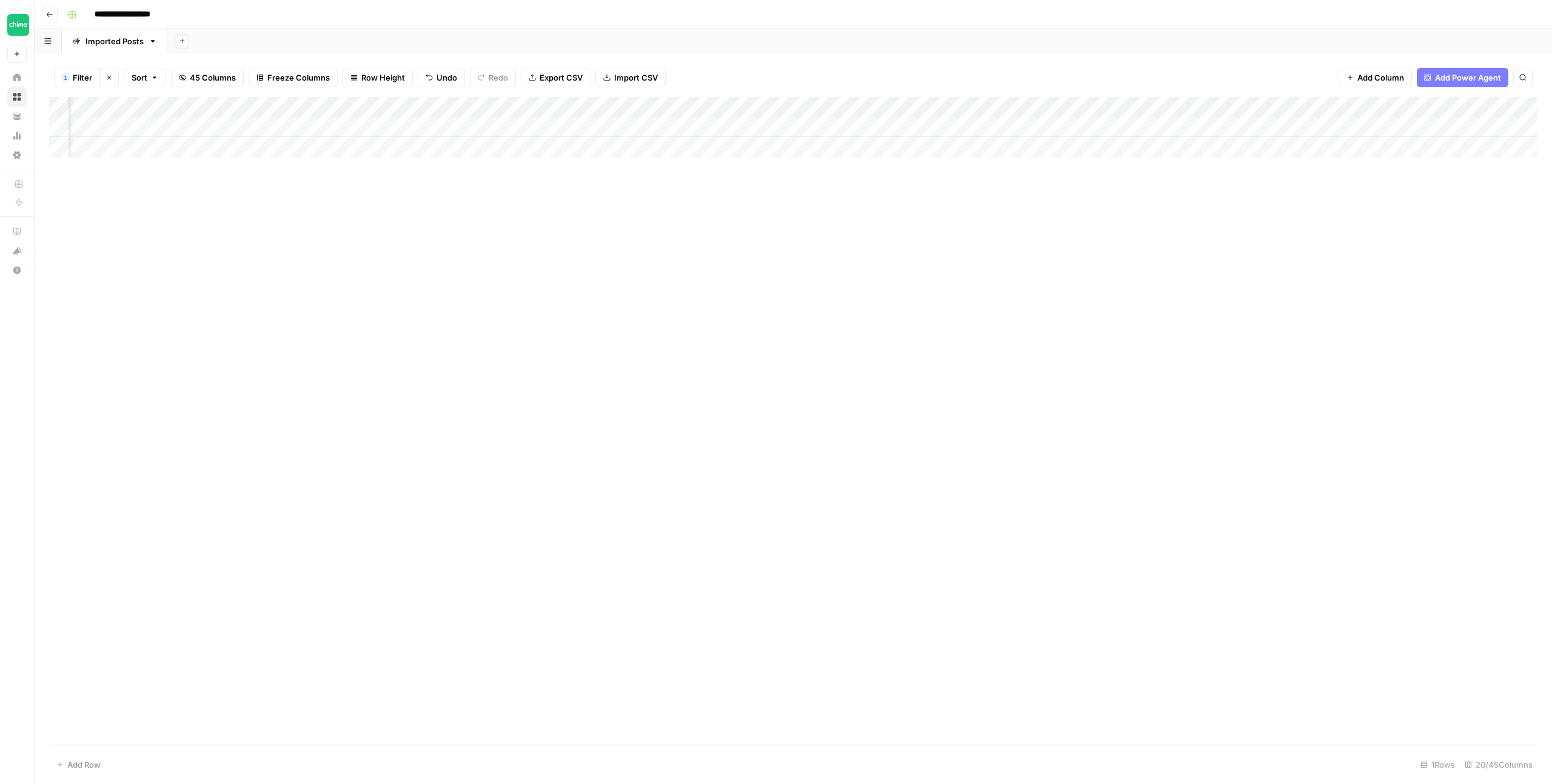
scroll to position [0, 780]
